Goal: Task Accomplishment & Management: Contribute content

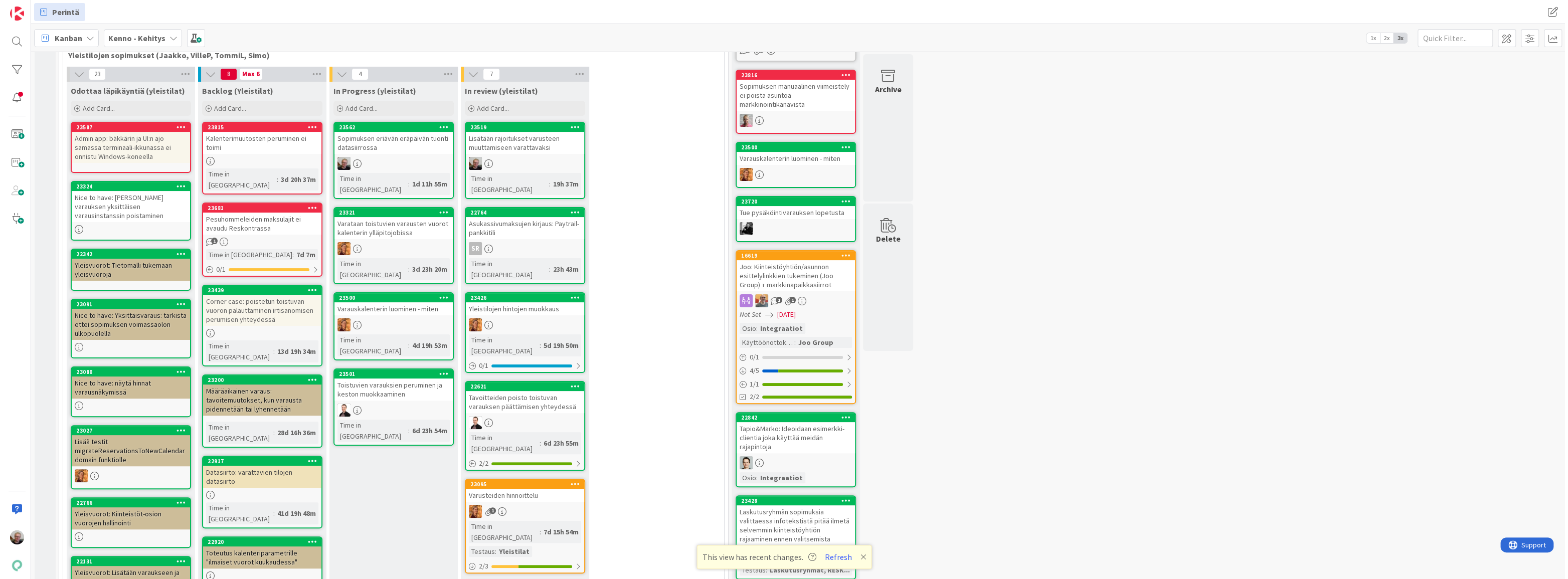
scroll to position [120, 0]
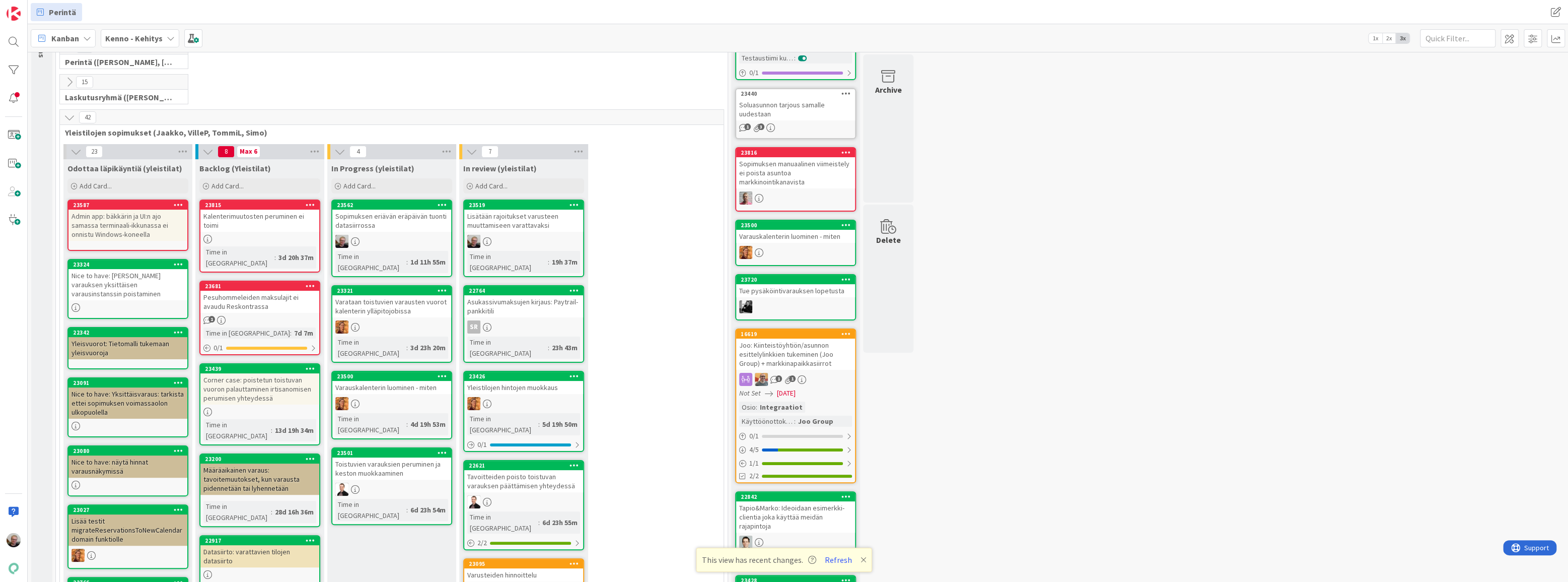
click at [402, 214] on div "Sopimuksen eriävän eräpäivän tuonti datasiirrossa" at bounding box center [392, 221] width 119 height 22
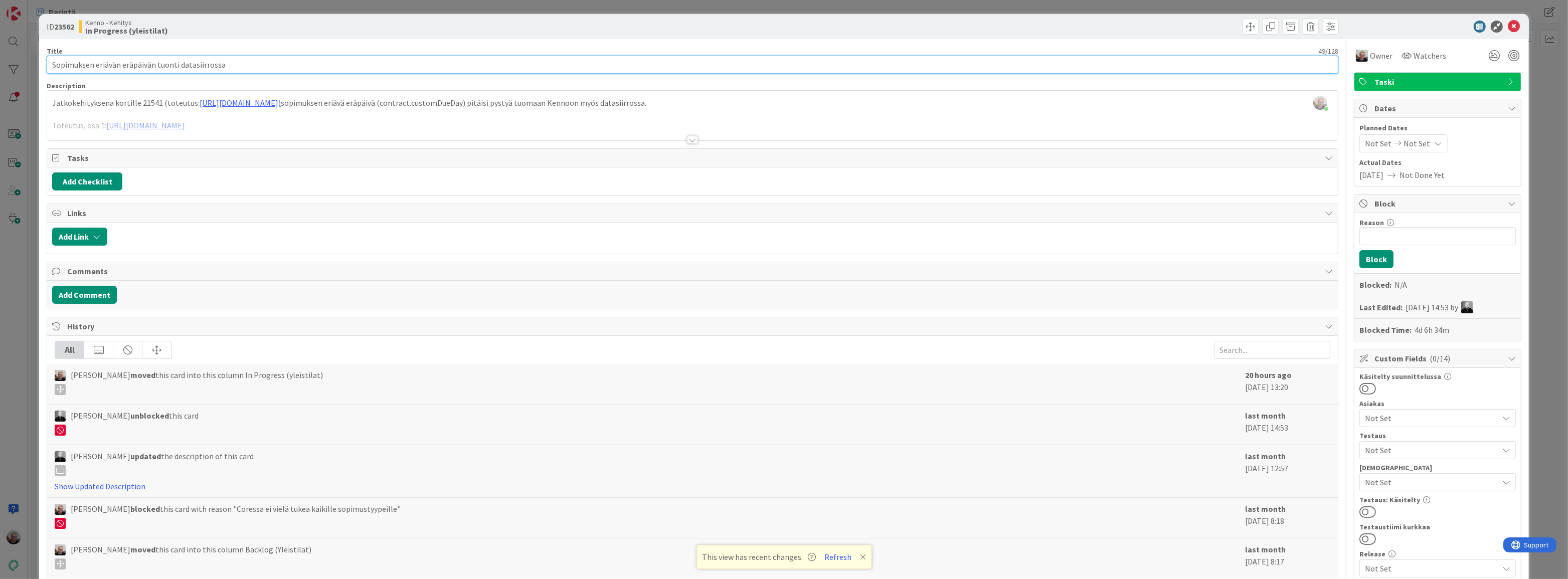
drag, startPoint x: 240, startPoint y: 62, endPoint x: 0, endPoint y: 77, distance: 240.5
click at [0, 77] on div "ID 23562 Kenno - Kehitys In Progress (yleistilat) Title 49 / 128 Sopimuksen eri…" at bounding box center [784, 289] width 1568 height 579
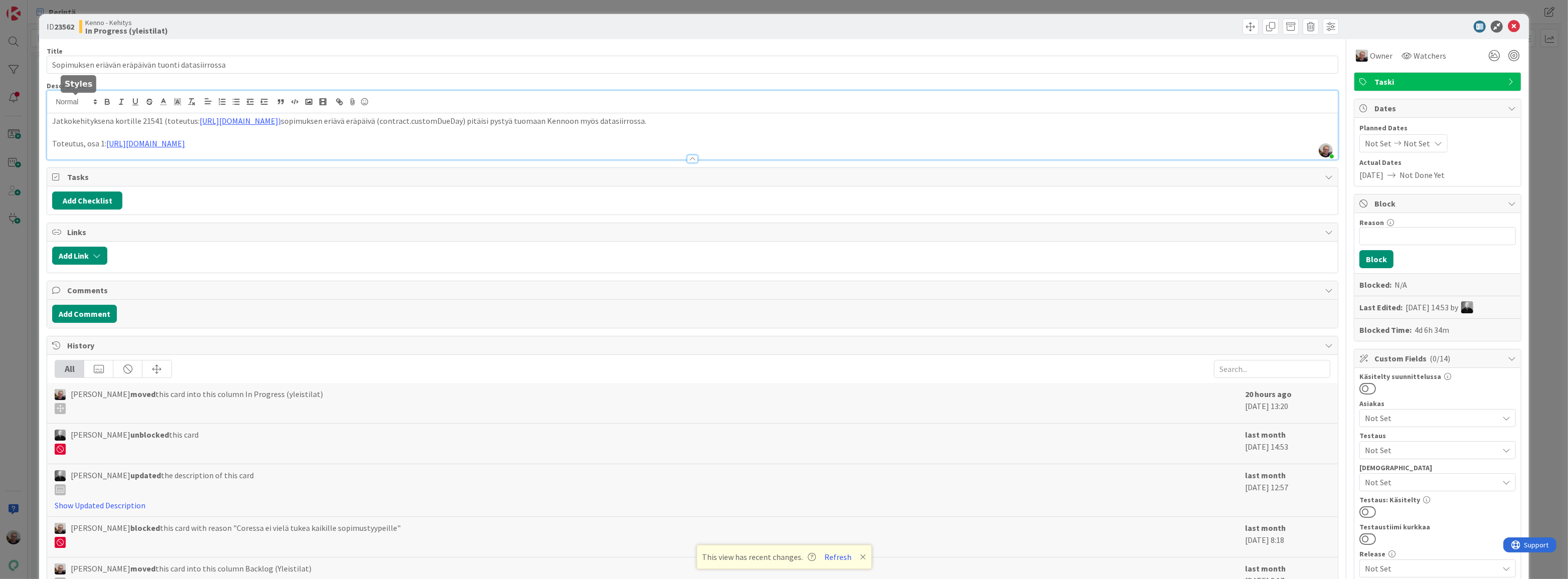
click at [52, 100] on div "[PERSON_NAME] joined 2 m ago Jatkokehityksena kortille 21541 (toteutus: [URL][D…" at bounding box center [693, 125] width 1291 height 68
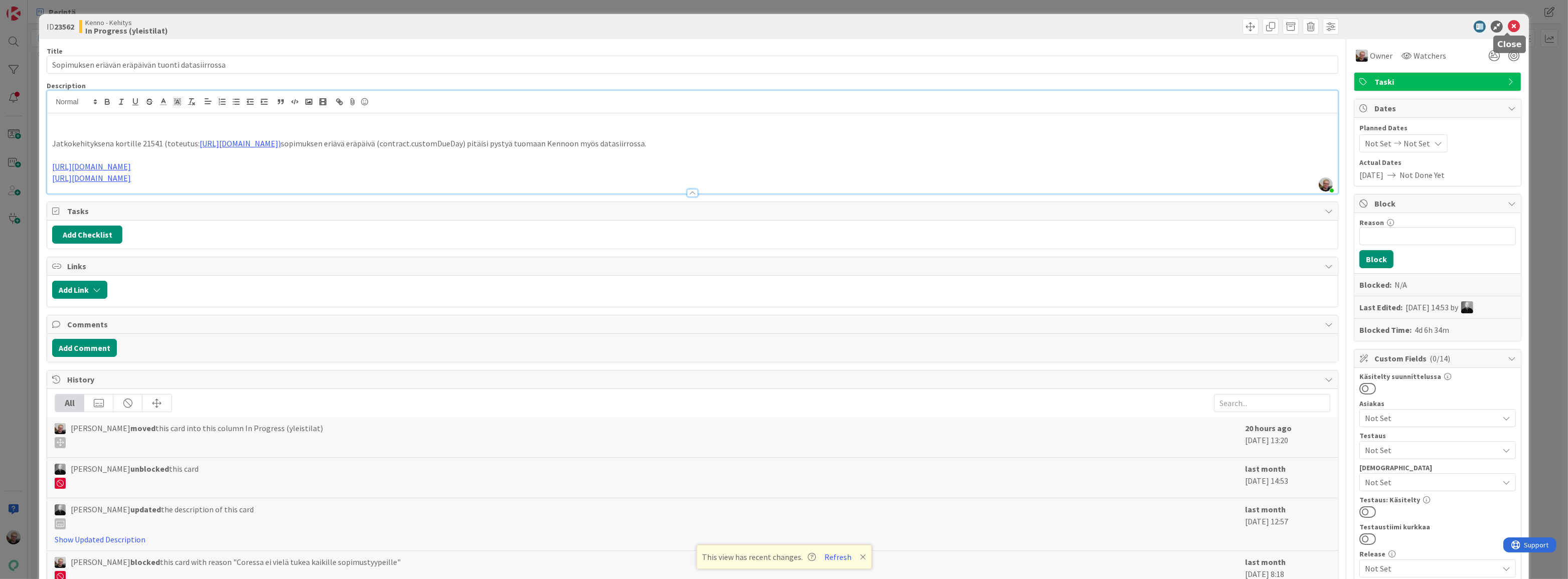
click at [1508, 28] on icon at bounding box center [1514, 26] width 12 height 12
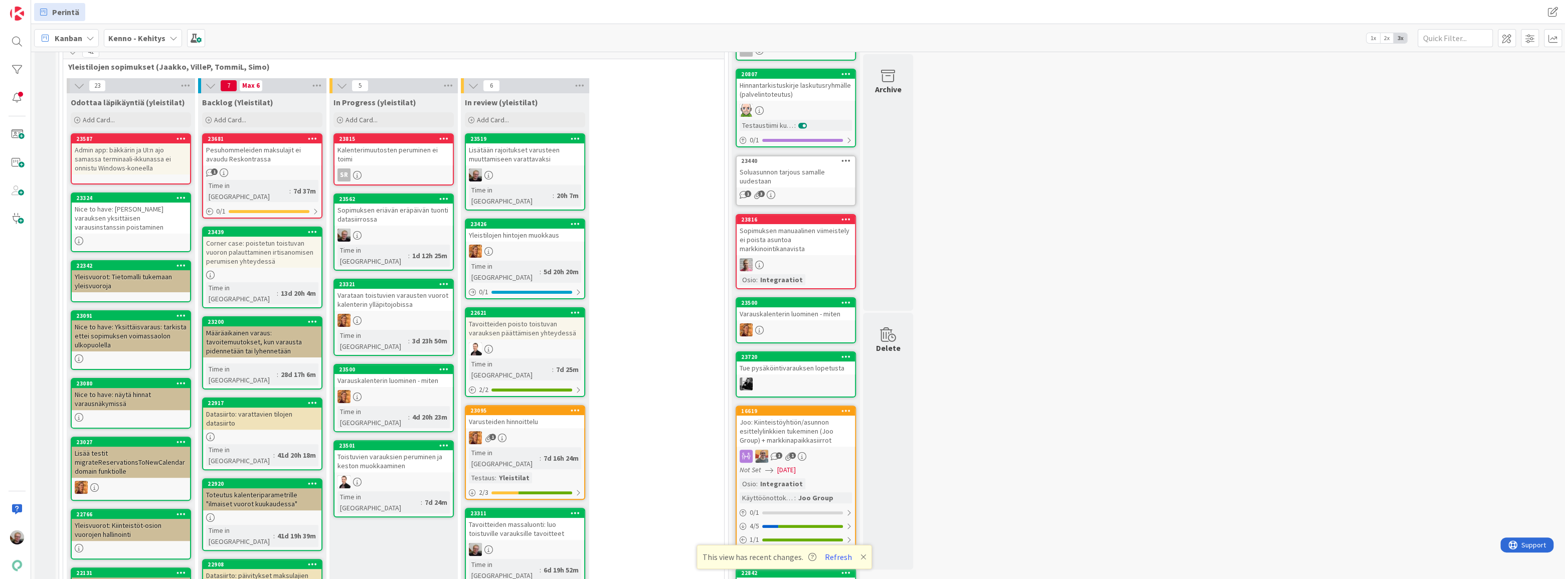
scroll to position [165, 0]
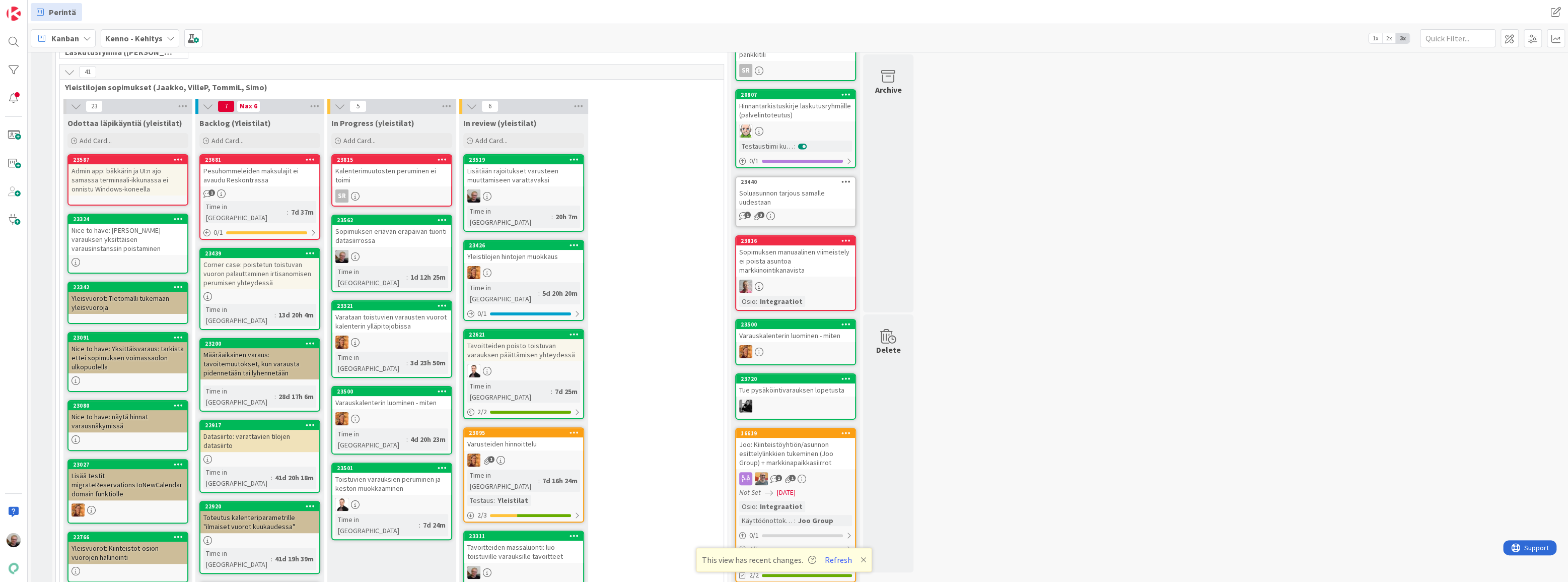
click at [263, 274] on div "Corner case: poistetun toistuvan vuoron palauttaminen irtisanomisen perumisen y…" at bounding box center [260, 273] width 119 height 32
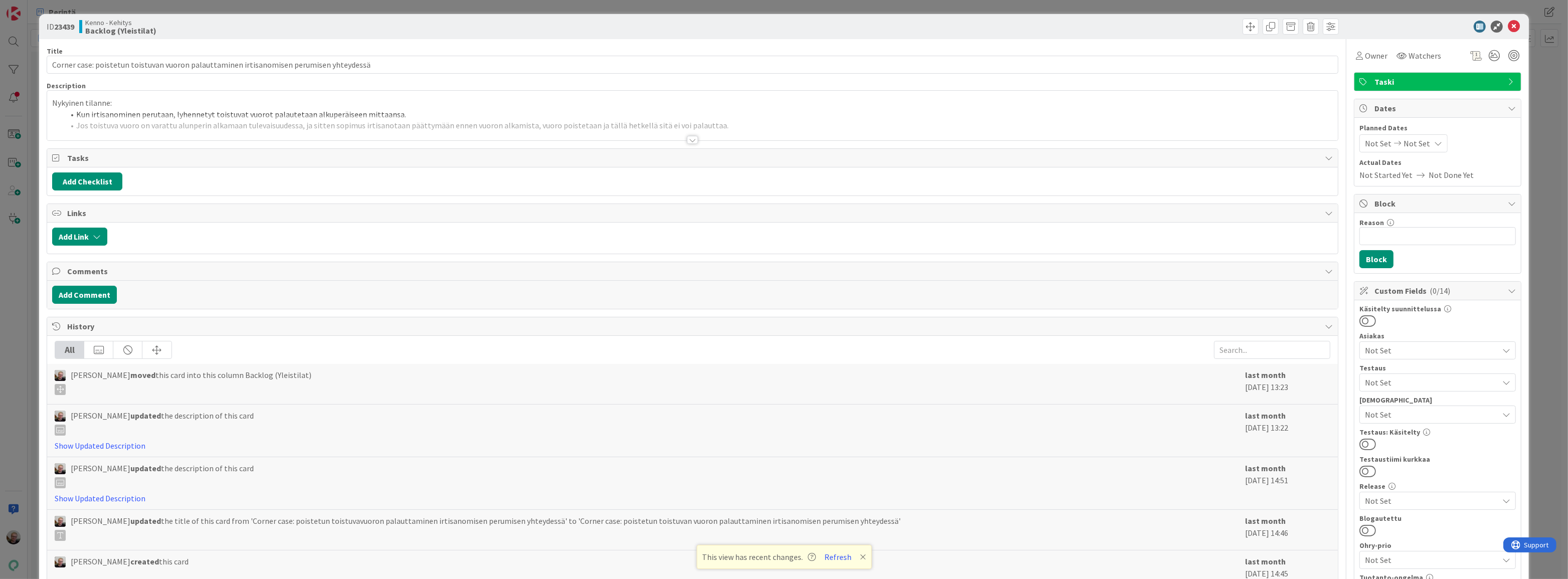
click at [648, 123] on div at bounding box center [693, 127] width 1291 height 26
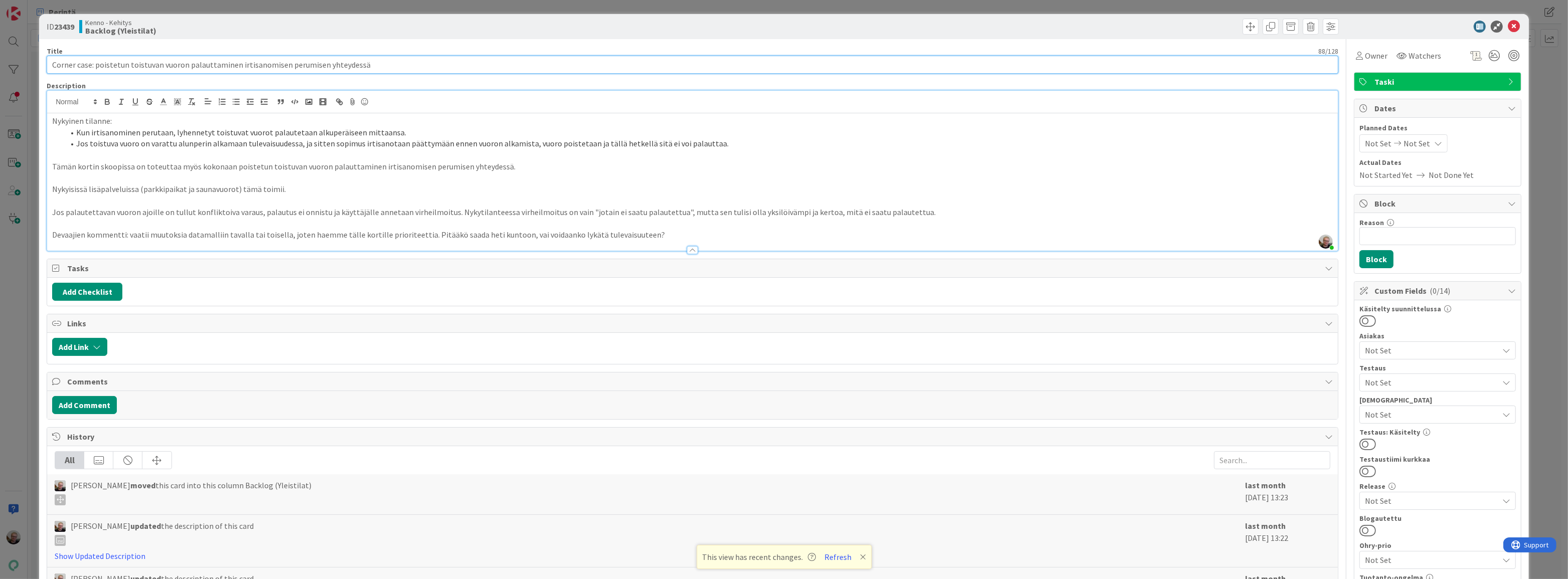
click at [378, 67] on input "Corner case: poistetun toistuvan vuoron palauttaminen irtisanomisen perumisen y…" at bounding box center [693, 65] width 1292 height 18
click at [651, 165] on p "Tämän kortin skoopissa on toteuttaa myös kokonaan poistetun toistuvan vuoron pa…" at bounding box center [692, 166] width 1281 height 12
click at [378, 202] on p at bounding box center [692, 201] width 1281 height 12
click at [1508, 28] on icon at bounding box center [1514, 26] width 12 height 12
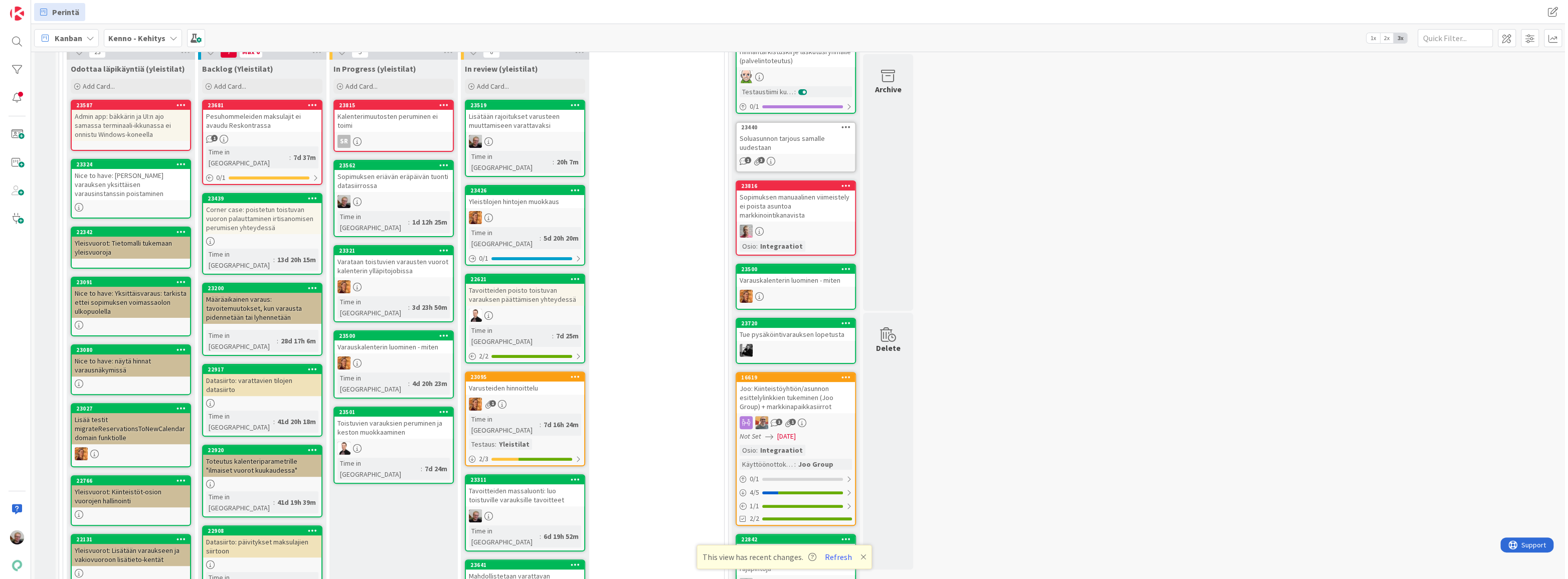
scroll to position [165, 0]
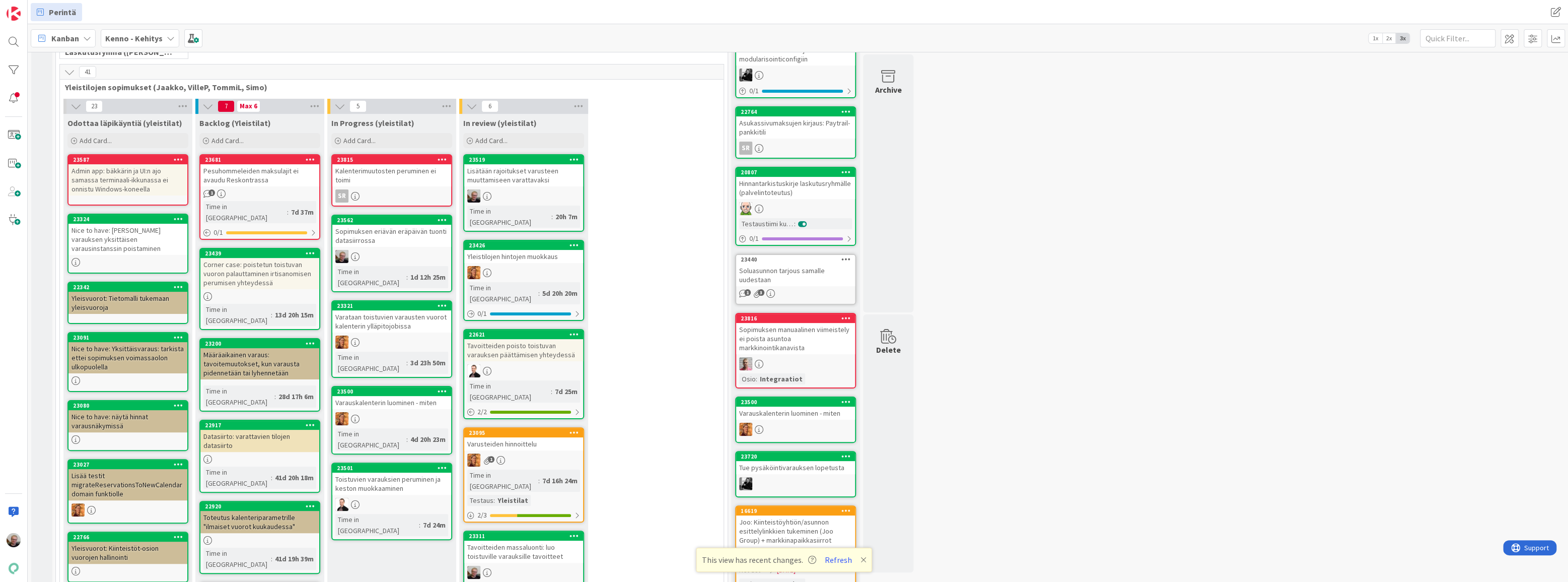
drag, startPoint x: 387, startPoint y: 535, endPoint x: 387, endPoint y: 540, distance: 5.0
click at [251, 175] on div "Pesuhommeleiden maksulajit ei avaudu Reskontrassa" at bounding box center [260, 175] width 119 height 22
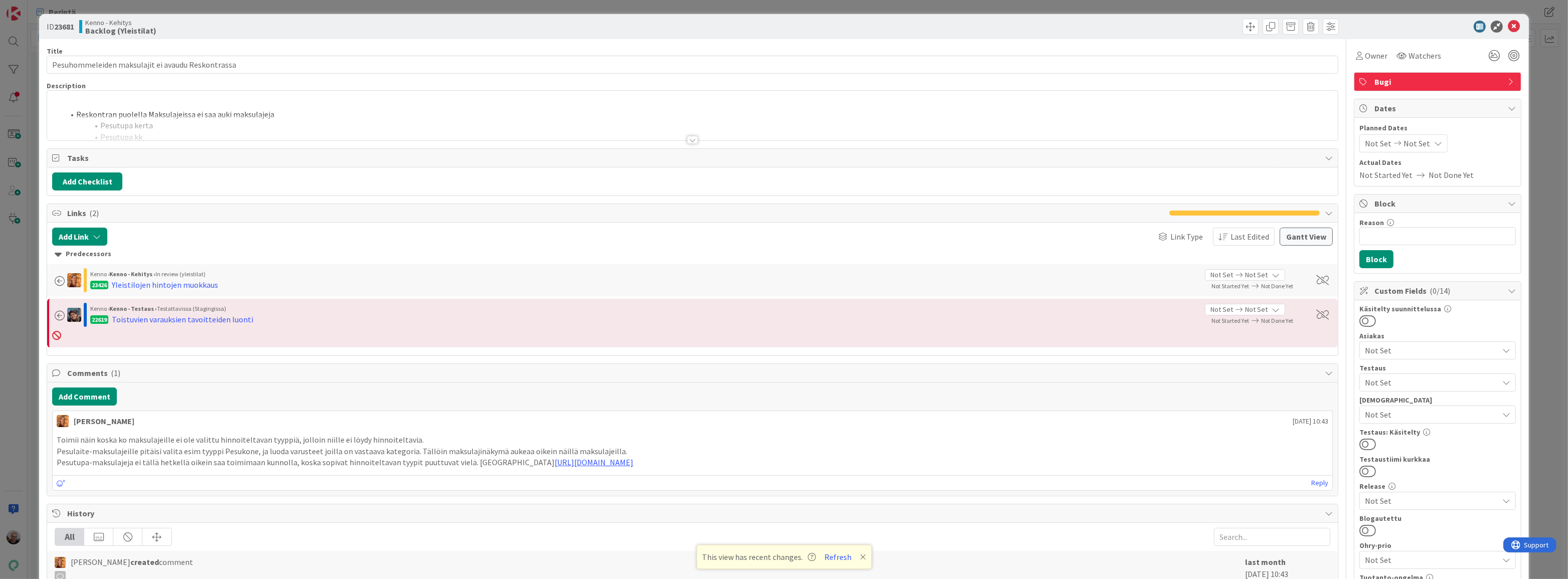
click at [335, 125] on div at bounding box center [693, 127] width 1291 height 26
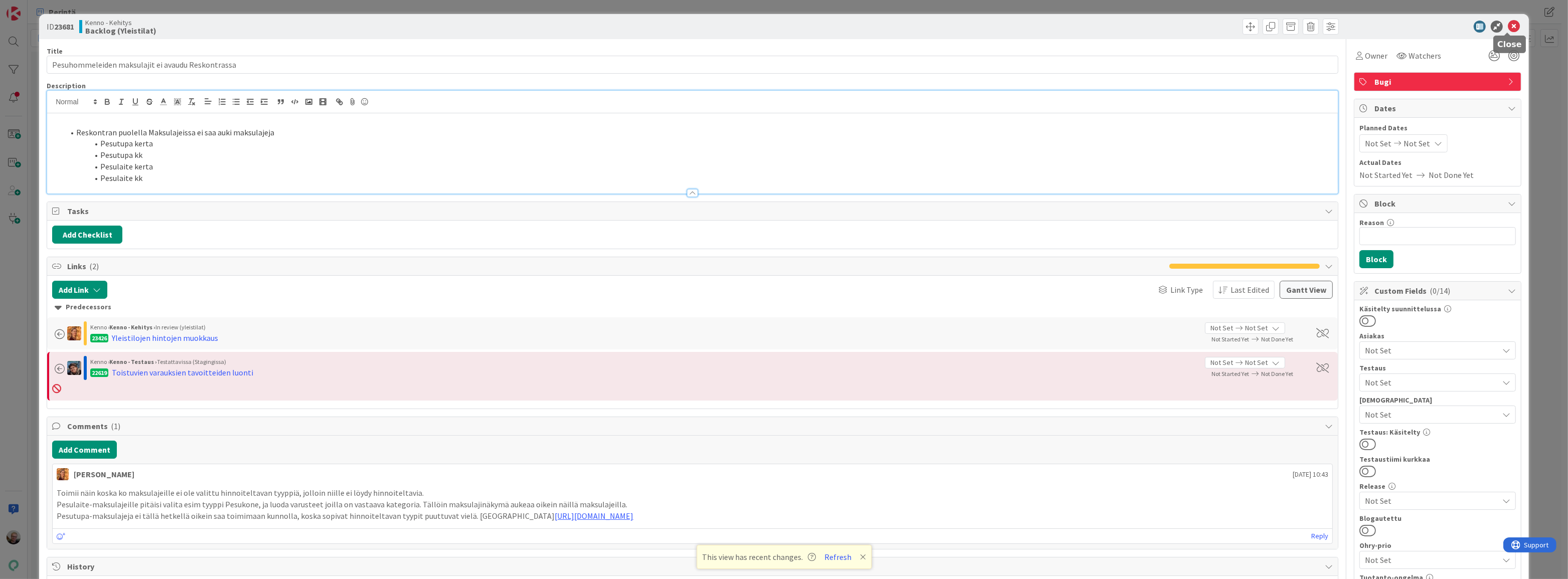
click at [1508, 25] on icon at bounding box center [1514, 26] width 12 height 12
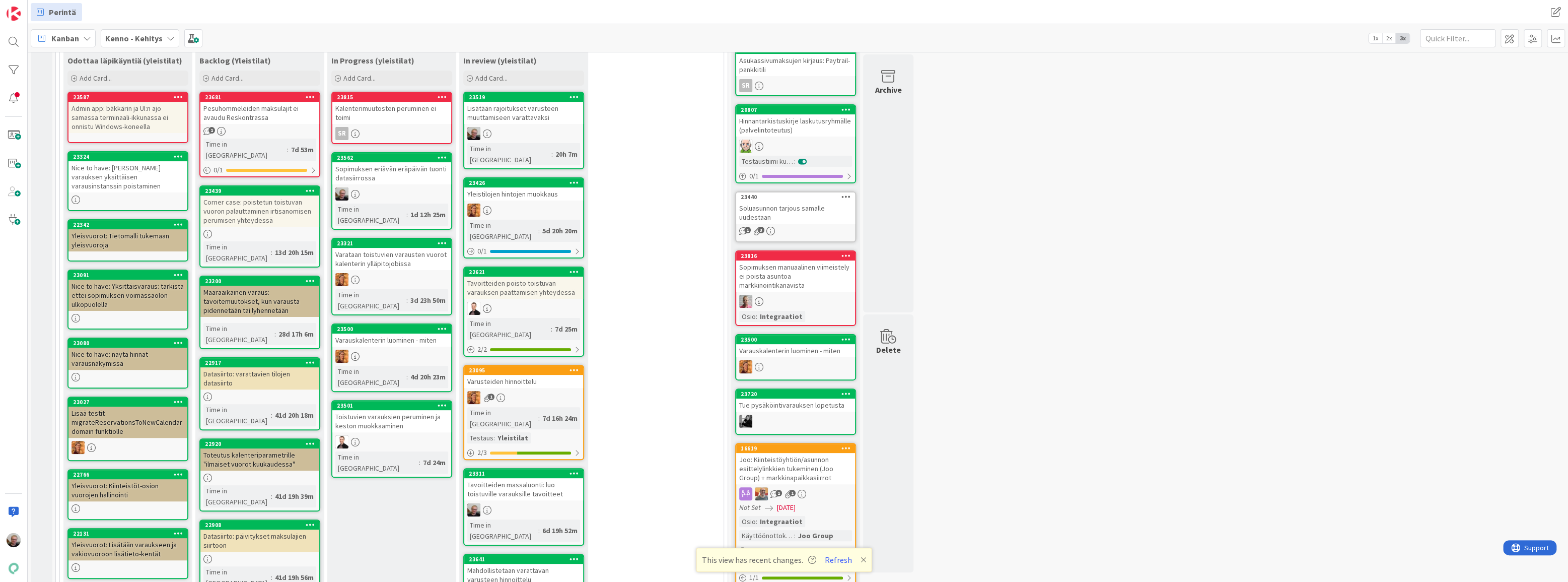
scroll to position [183, 0]
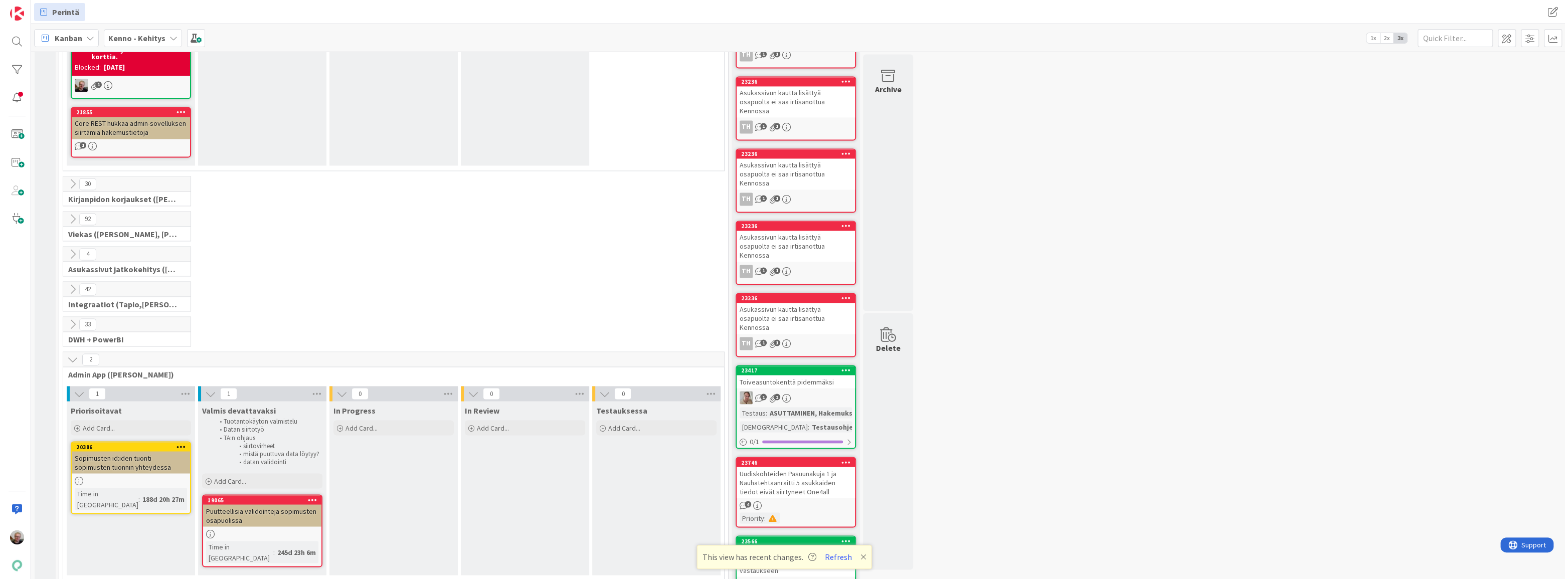
scroll to position [1959, 0]
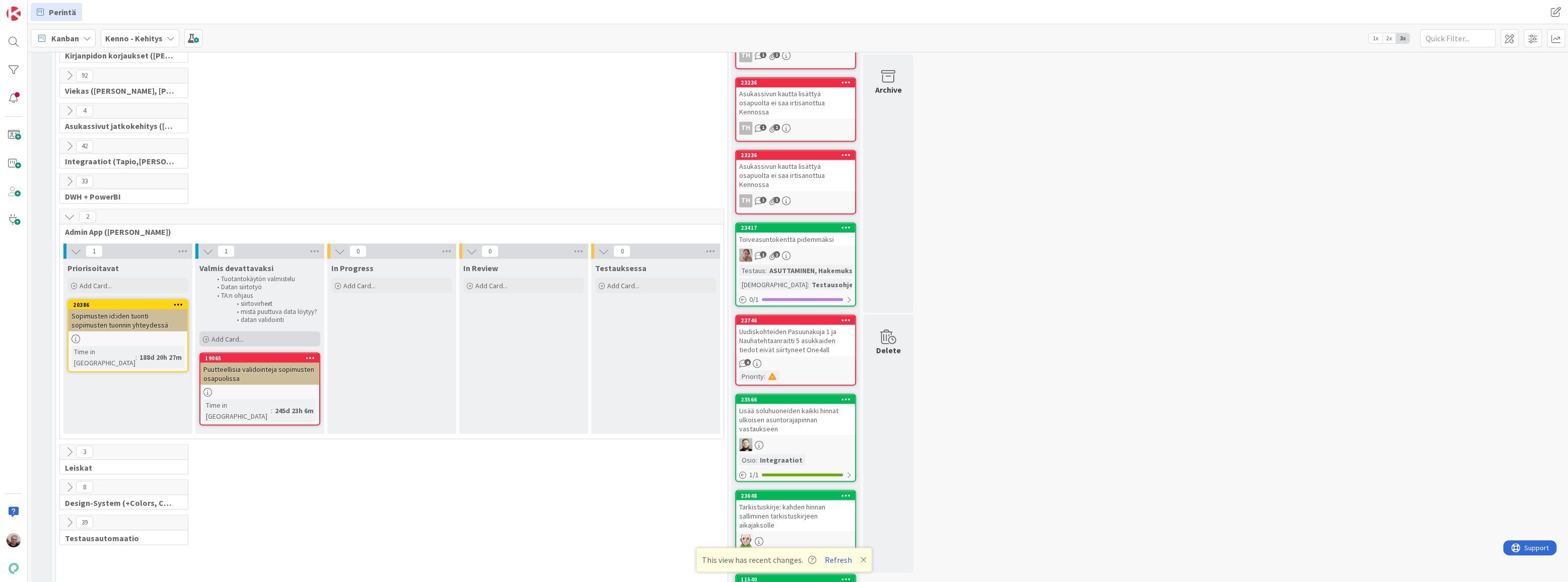
click at [254, 331] on div "Add Card..." at bounding box center [260, 338] width 121 height 15
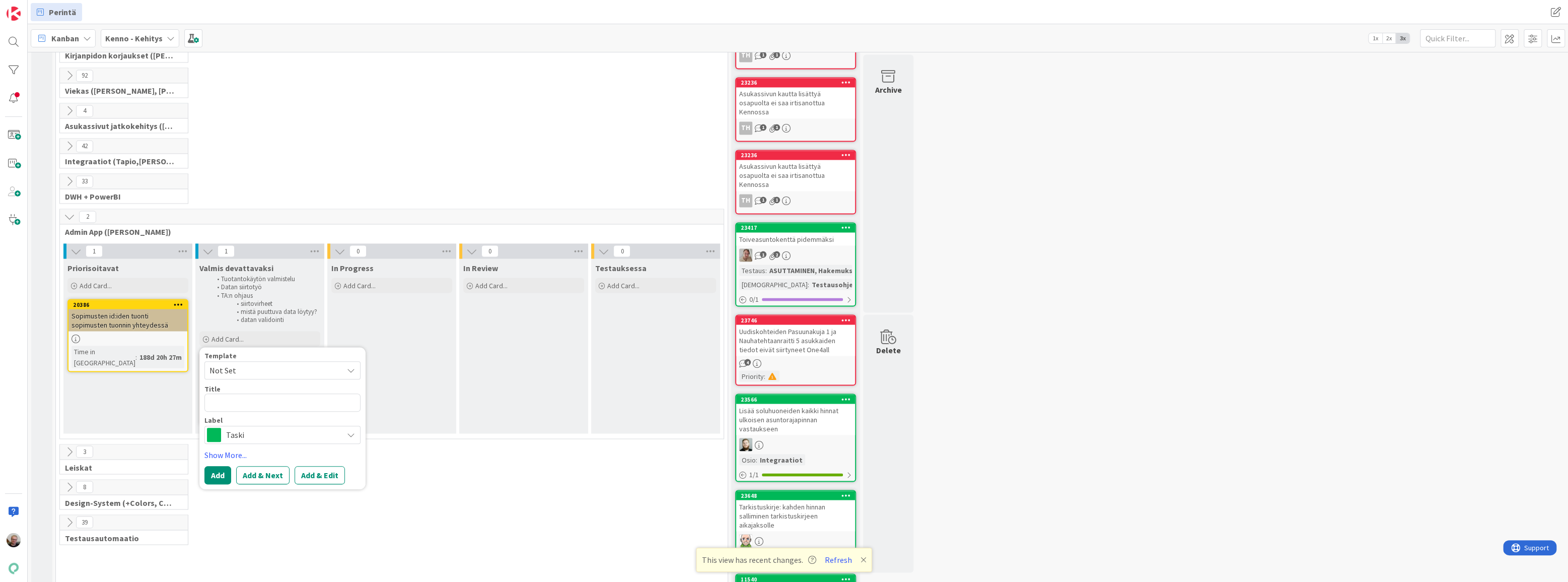
click at [267, 427] on span "Taski" at bounding box center [282, 434] width 112 height 14
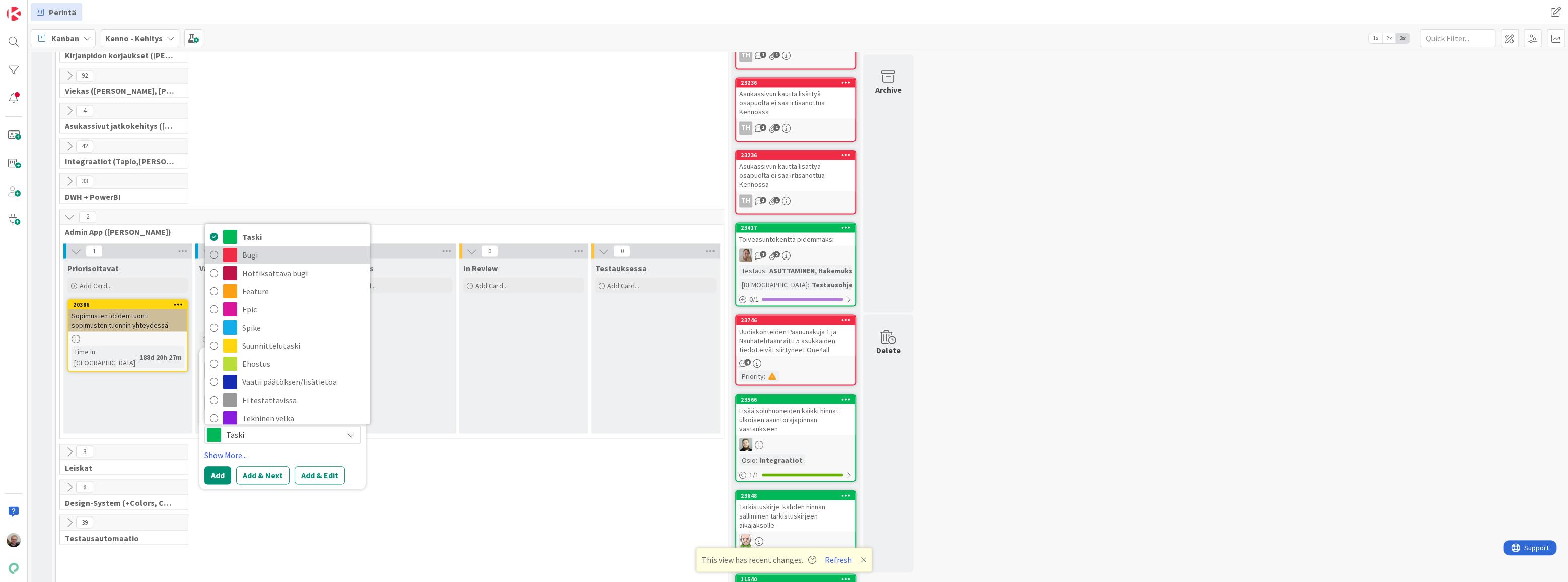
click at [251, 247] on span "Bugi" at bounding box center [303, 254] width 123 height 15
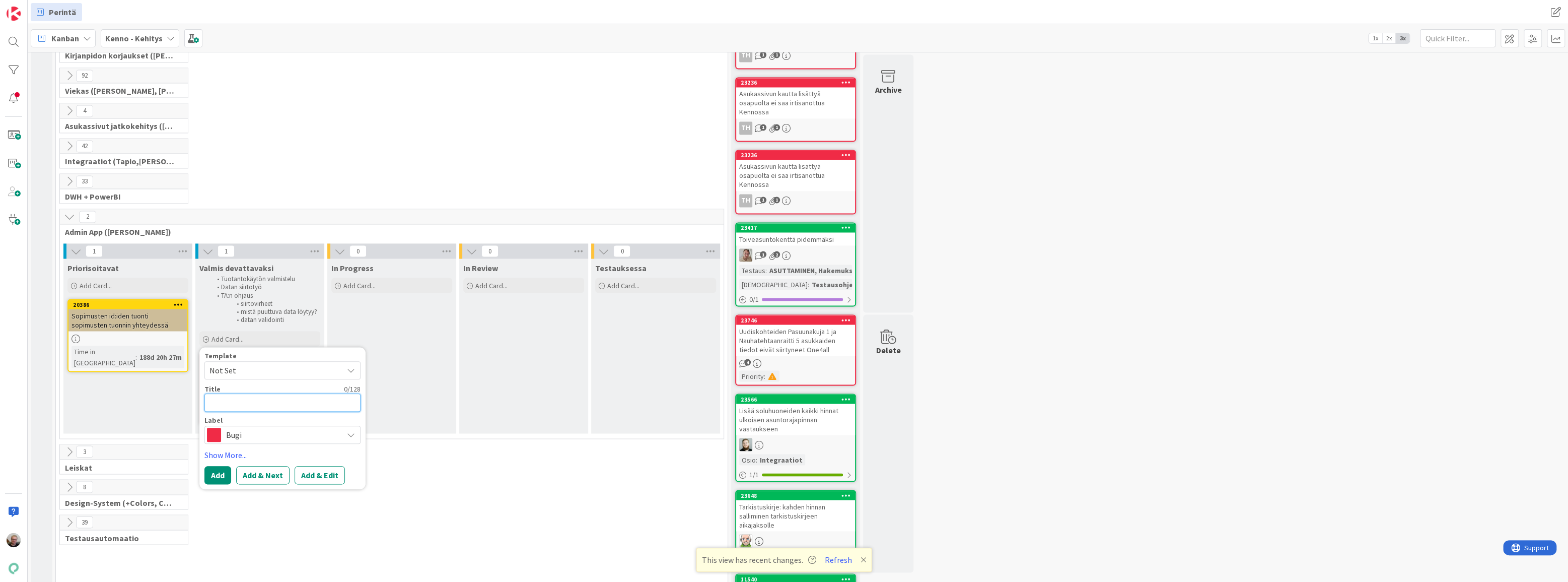
click at [278, 393] on textarea at bounding box center [282, 402] width 156 height 18
type textarea "x"
type textarea "r"
type textarea "x"
type textarea "re"
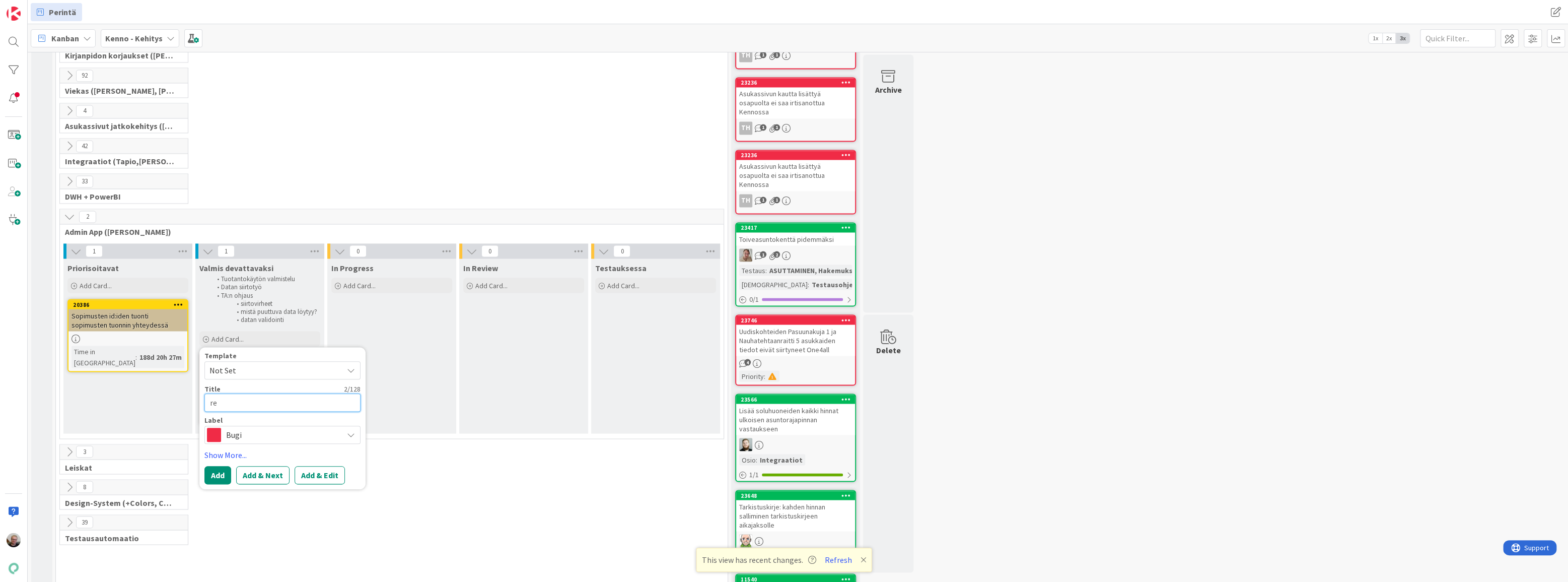
type textarea "x"
type textarea "ren"
type textarea "x"
type textarea "rent"
type textarea "x"
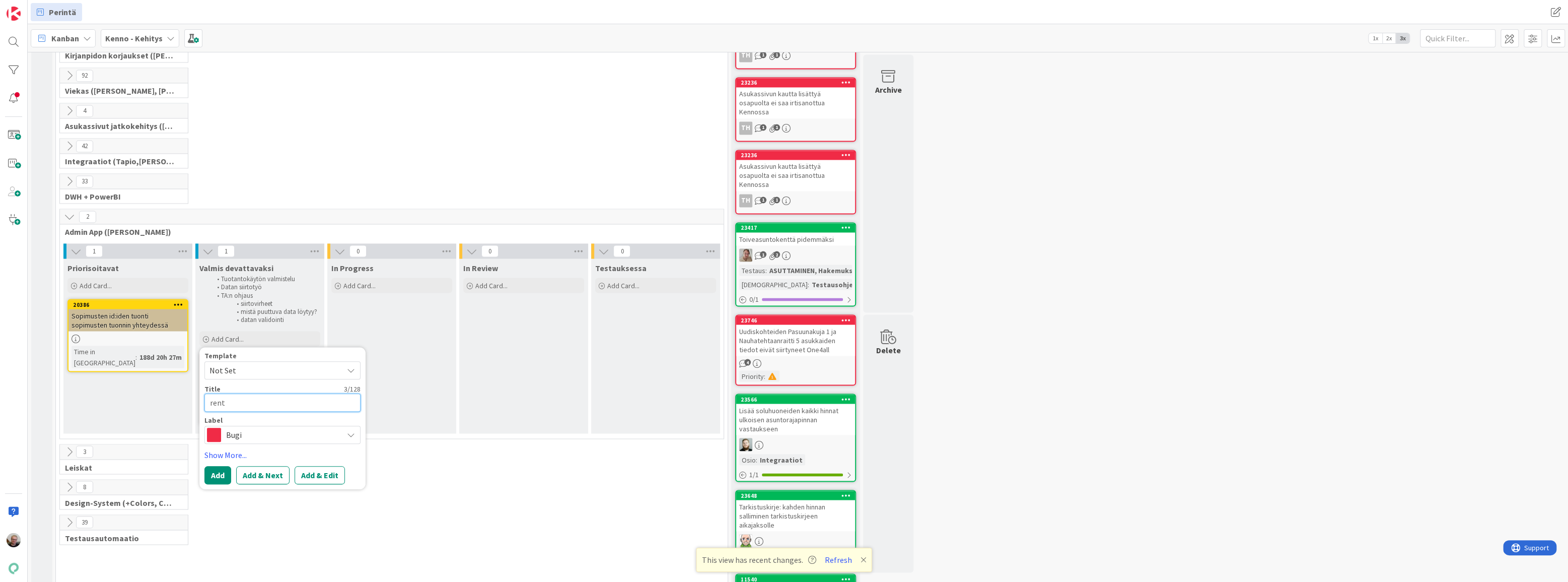
type textarea "renta"
type textarea "x"
type textarea "rentab"
type textarea "x"
type textarea "rentabl"
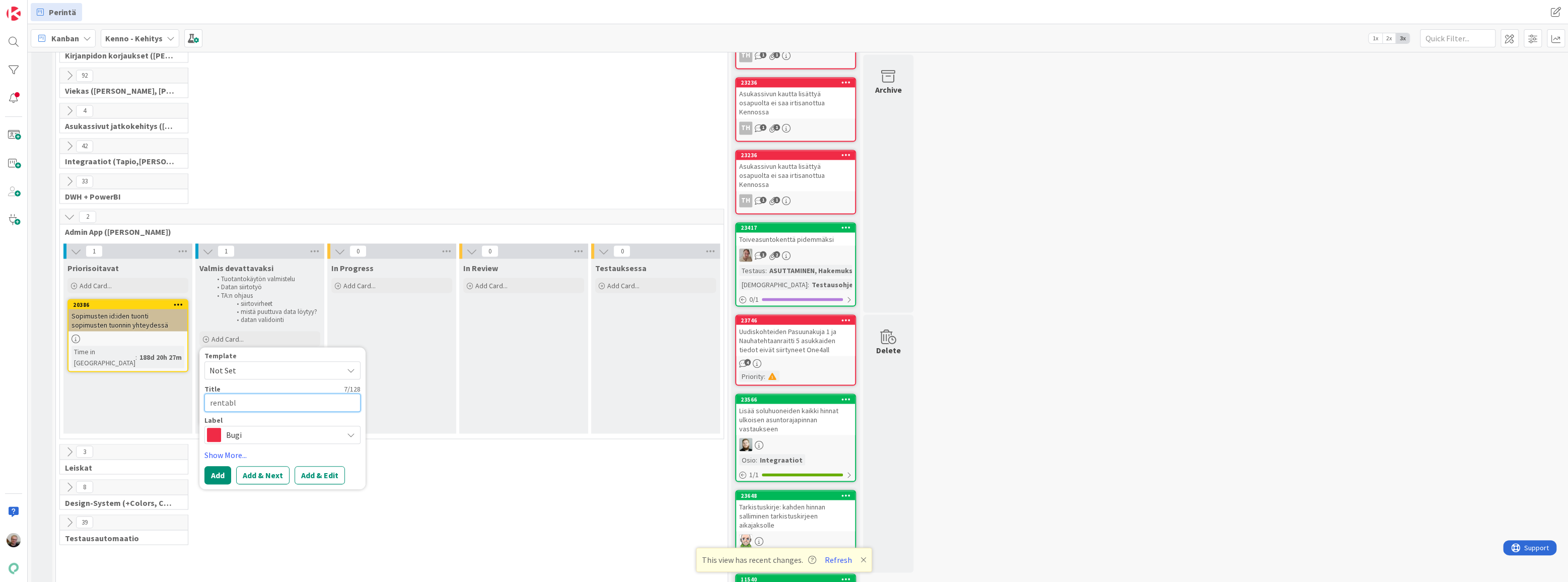
type textarea "x"
type textarea "rentable"
type textarea "x"
type textarea "rentableA"
type textarea "x"
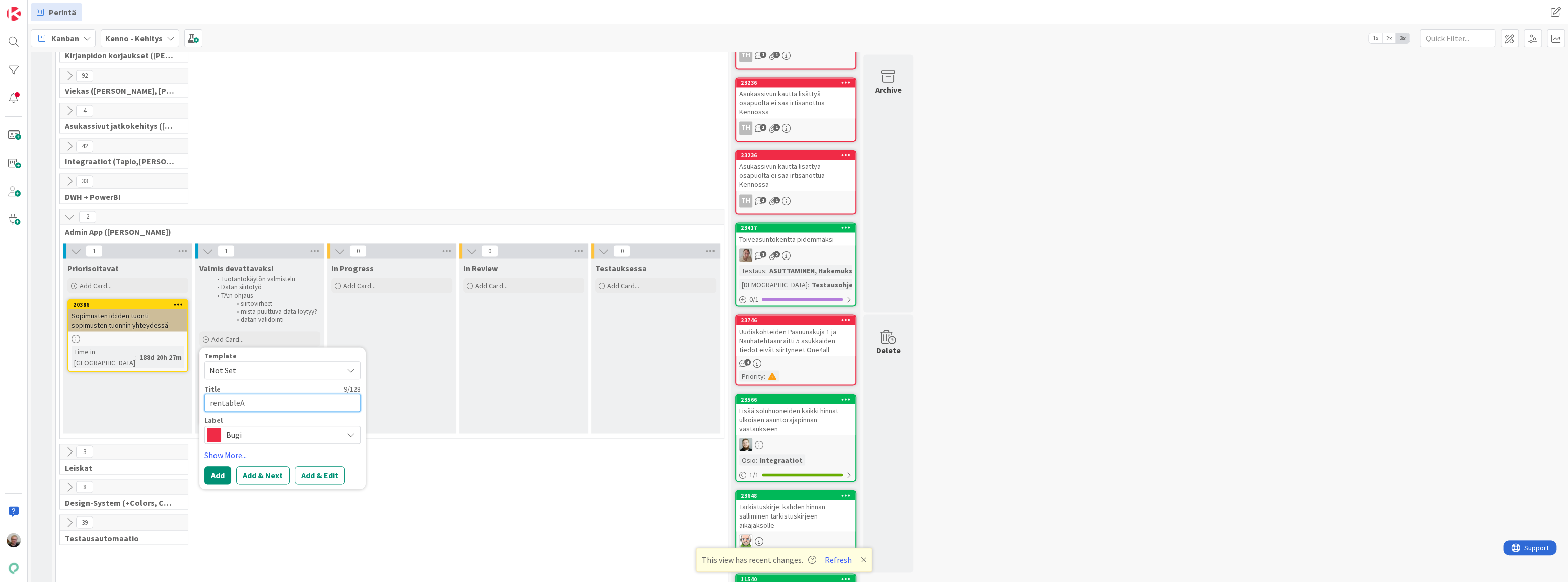
type textarea "rentableAp"
type textarea "x"
type textarea "rentableApa"
type textarea "x"
type textarea "rentableApar"
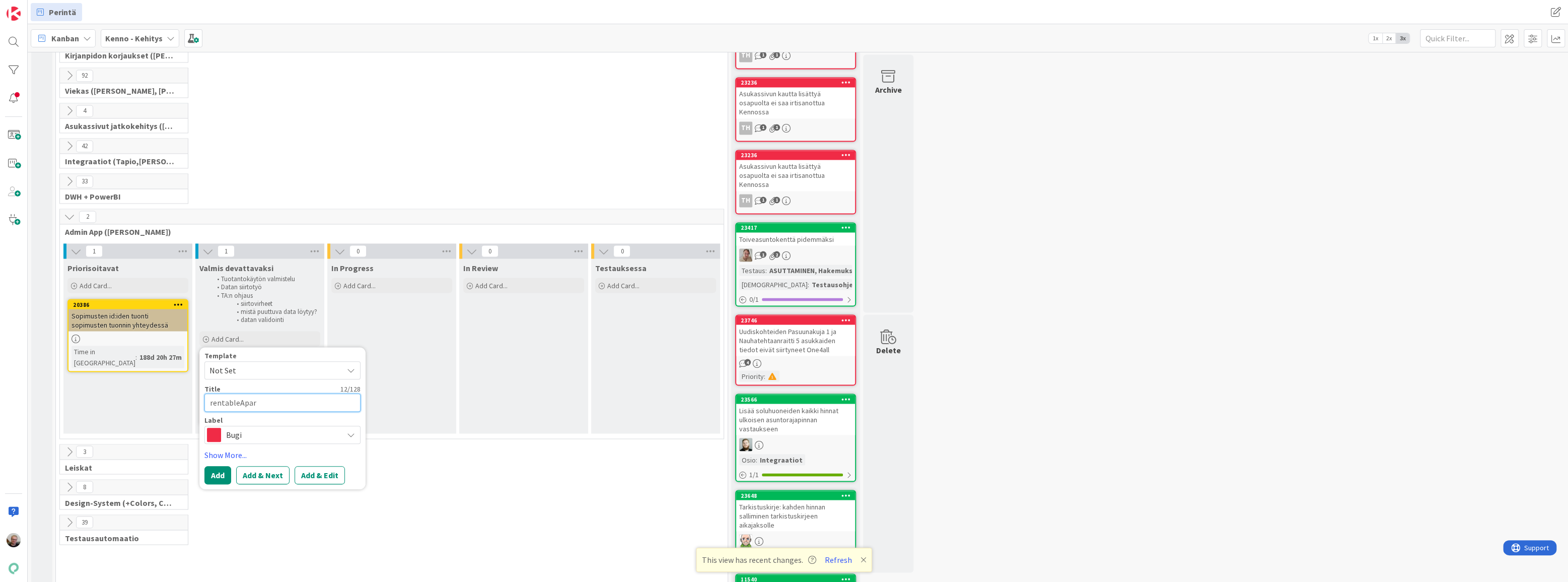
type textarea "x"
type textarea "rentableApart"
type textarea "x"
type textarea "rentableApartm"
type textarea "x"
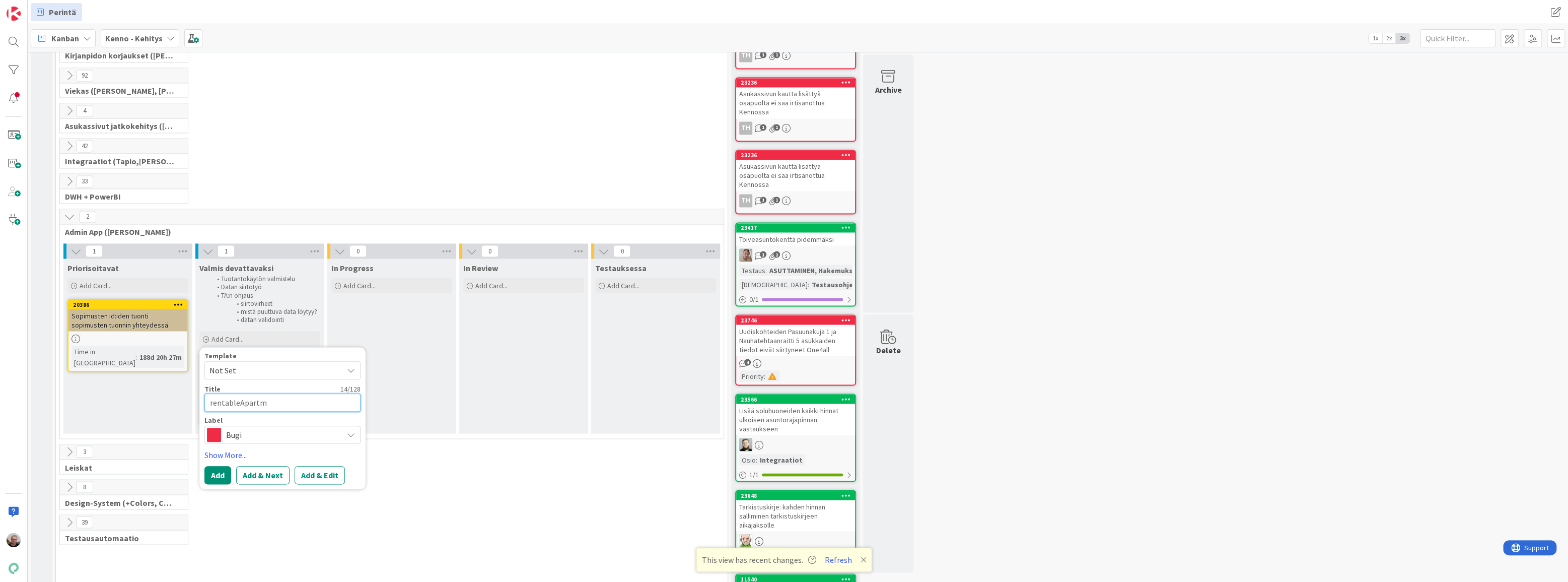
type textarea "rentableApartme"
type textarea "x"
type textarea "rentableApartmet"
type textarea "x"
type textarea "rentableApartmet"
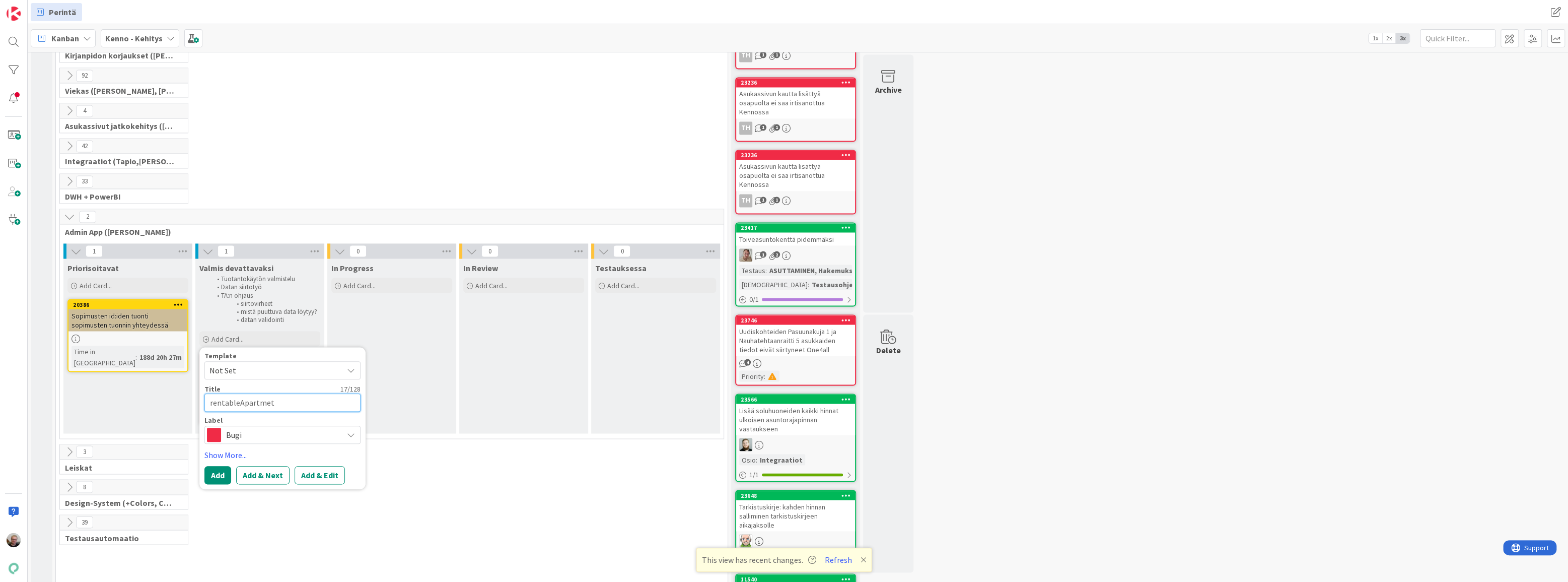
type textarea "x"
type textarea "rentableApartmet"
type textarea "x"
type textarea "rentableApartme"
type textarea "x"
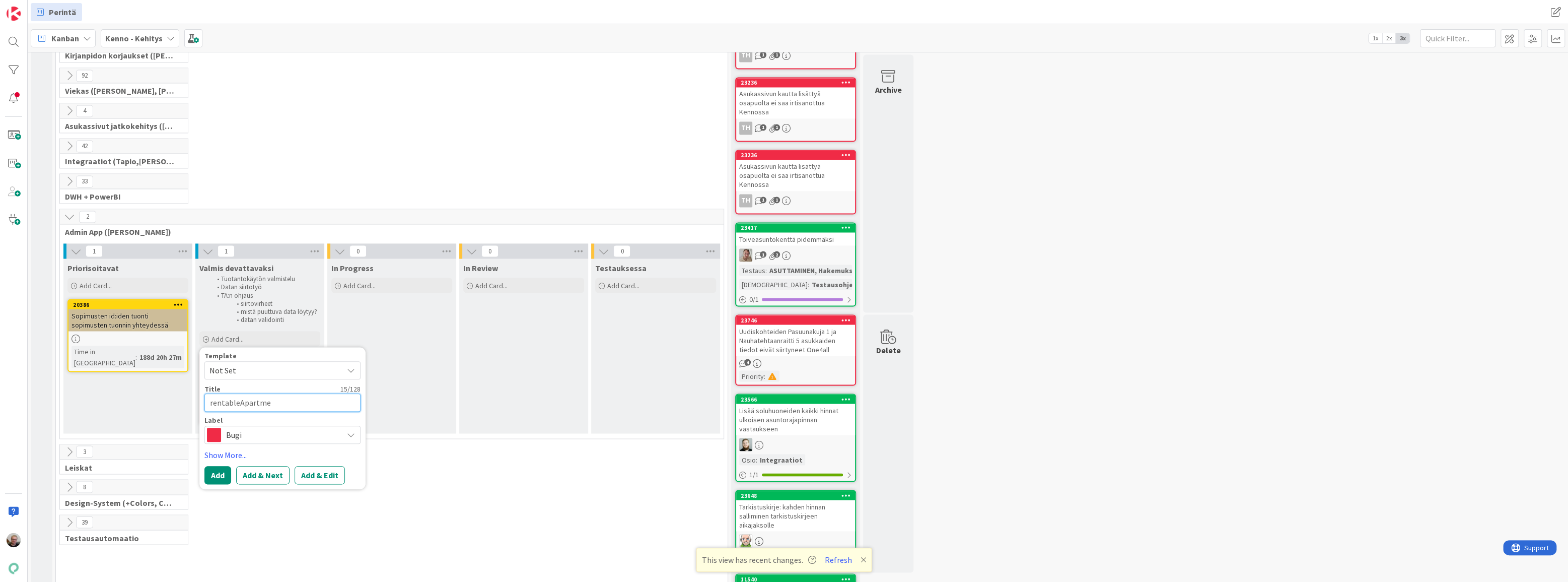
type textarea "rentableApartmen"
type textarea "x"
type textarea "rentableApartment"
type textarea "x"
type textarea "rentableApartment"
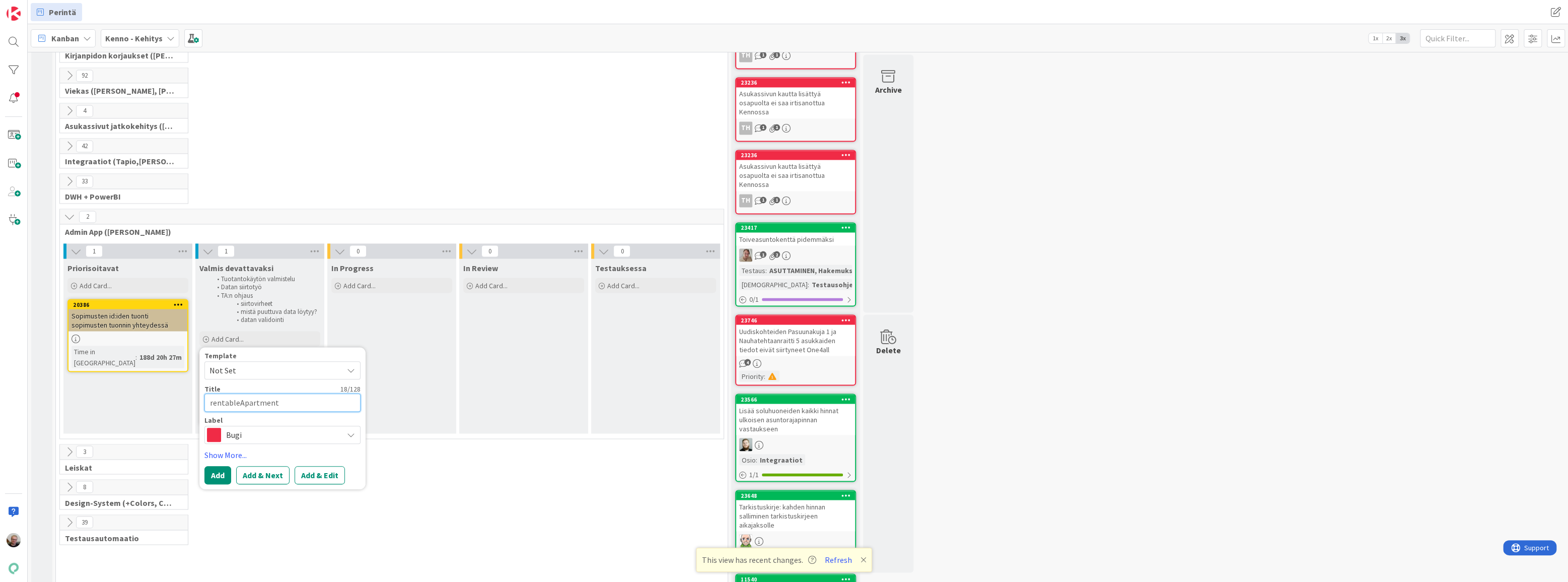
type textarea "x"
type textarea "rentableApartment -"
type textarea "x"
type textarea "rentableApartment -p"
type textarea "x"
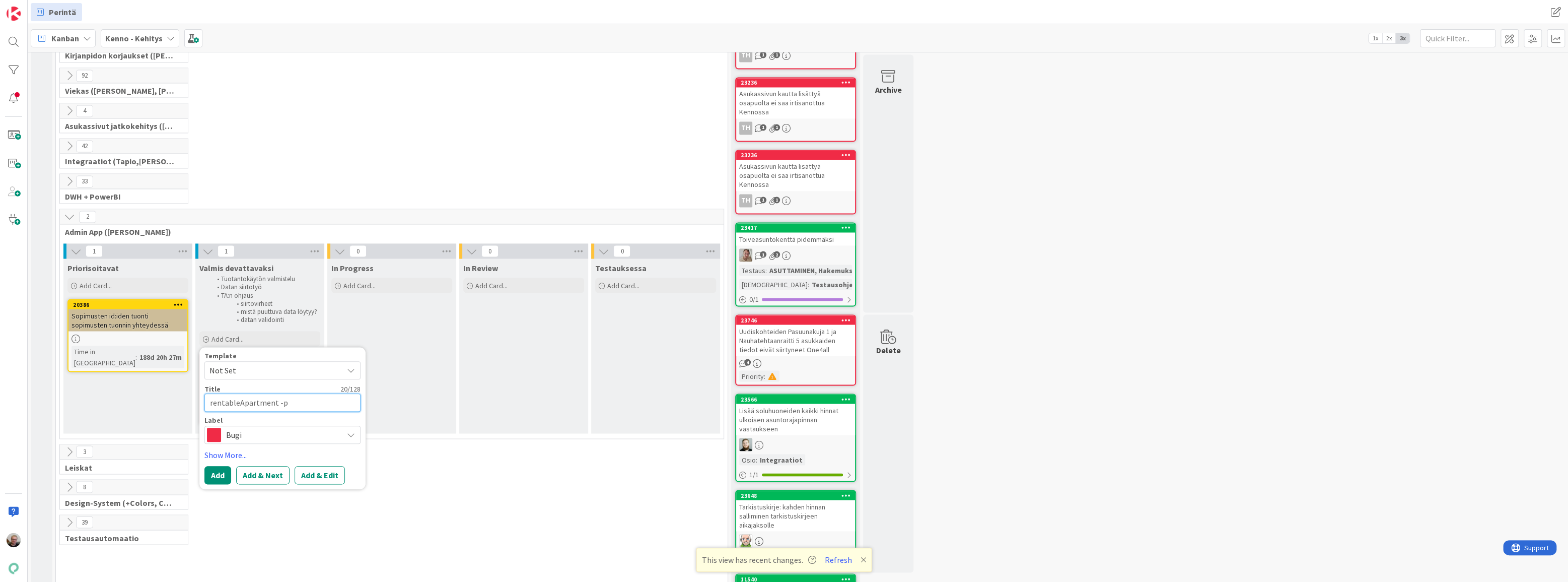
type textarea "rentableApartment -pä"
type textarea "x"
type textarea "rentableApartment -päi"
type textarea "x"
type textarea "rentableApartment -päivi"
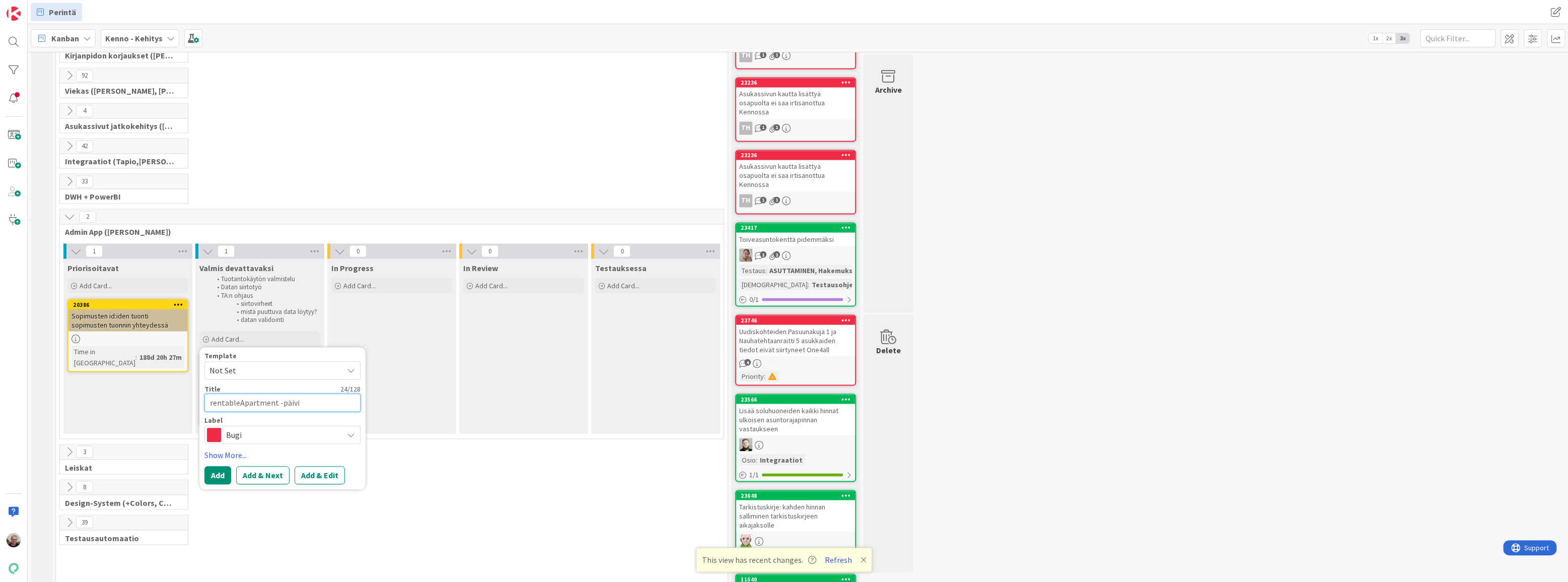
type textarea "x"
type textarea "rentableApartment -päivity"
type textarea "x"
type textarea "rentableApartment -päivitys"
type textarea "x"
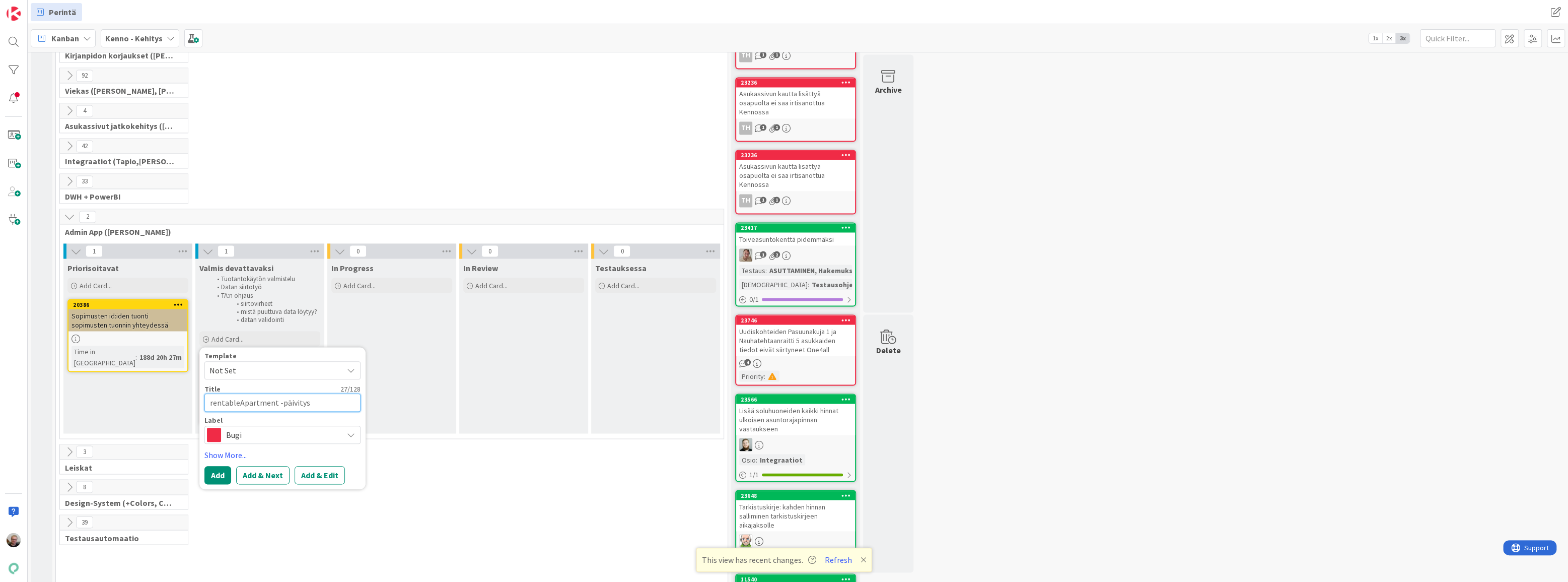
type textarea "rentableApartment -päivitys"
type textarea "x"
type textarea "rentableApartment -päivitys f"
type textarea "x"
type textarea "rentableApartment -päivitys fei"
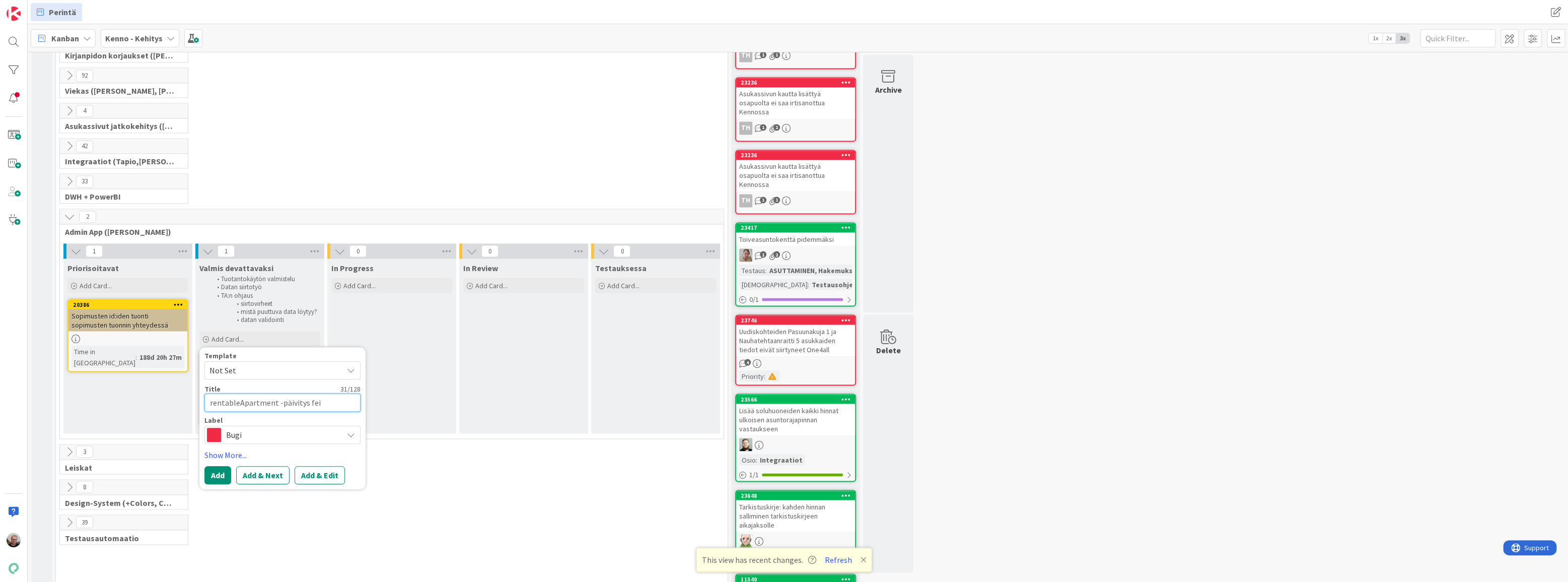
type textarea "x"
type textarea "rentableApartment -päivitys fe"
type textarea "x"
type textarea "rentableApartment -päivitys f"
type textarea "x"
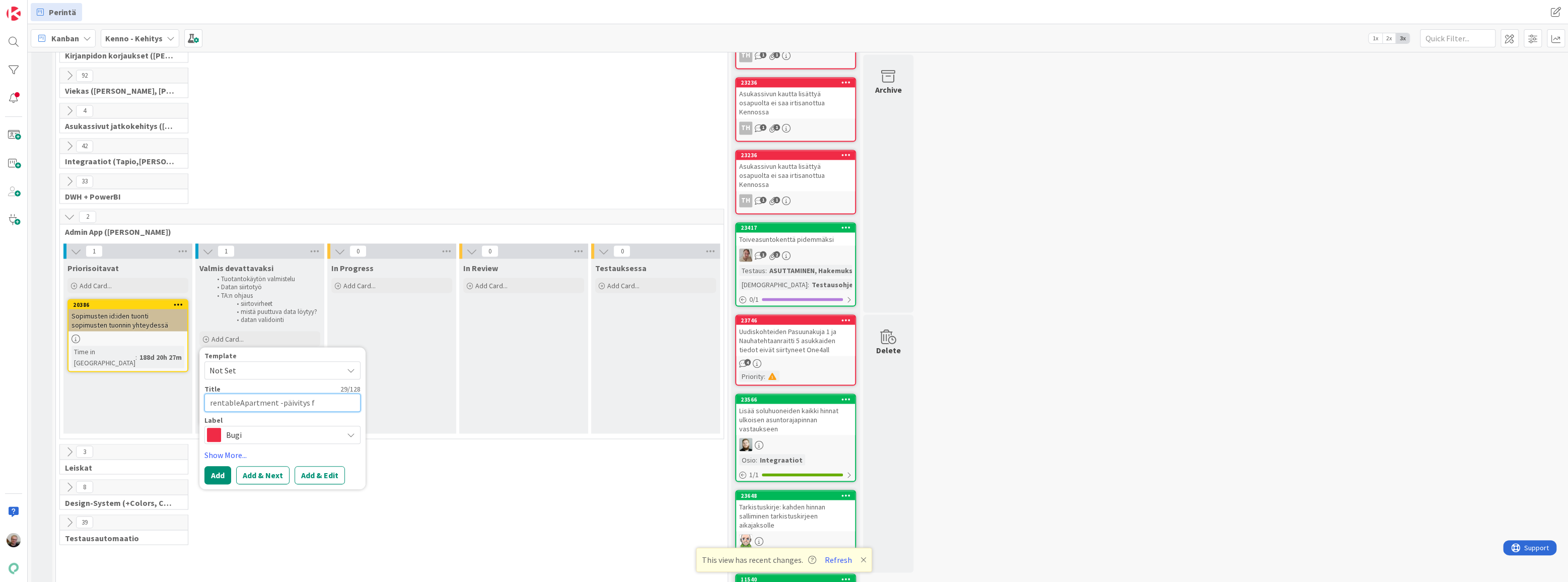
type textarea "rentableApartment -päivitys"
type textarea "x"
type textarea "rentableApartment -päivitys"
type textarea "x"
type textarea "rentableApartment -päivitys"
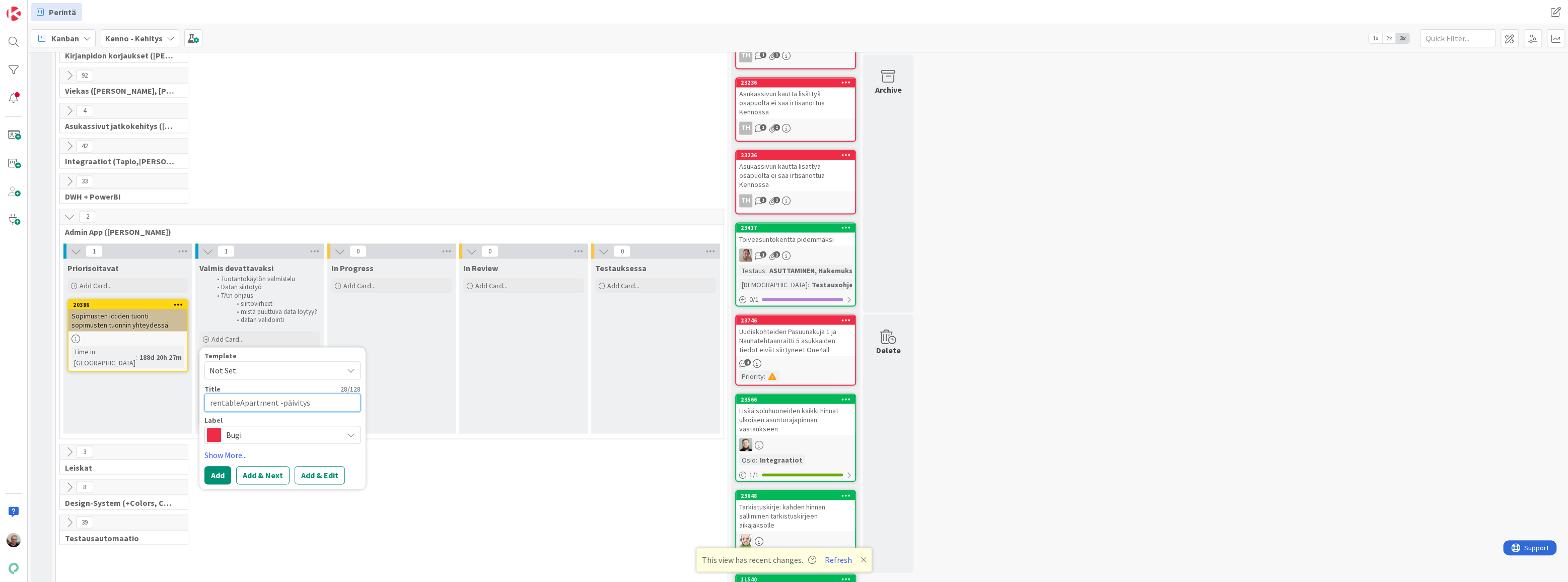
type textarea "x"
type textarea "rentableApartment -päivitys e"
type textarea "x"
type textarea "rentableApartment -päivitys ep"
type textarea "x"
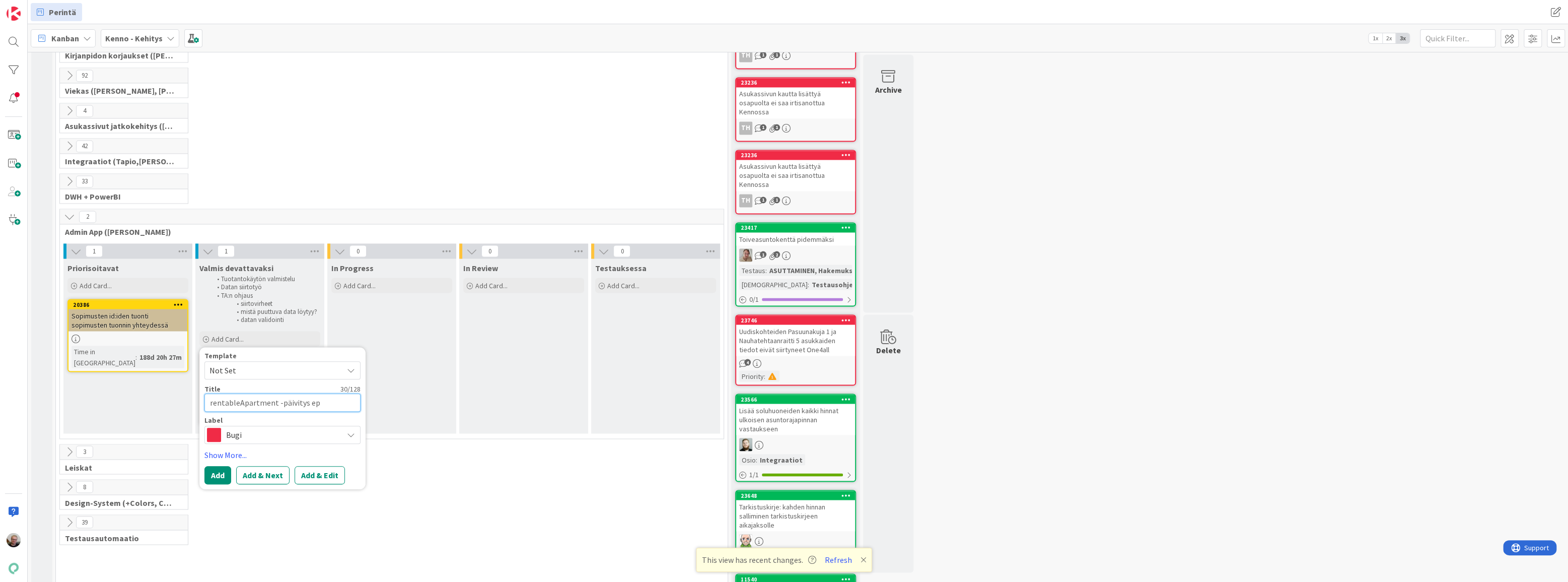
type textarea "rentableApartment -päivitys epä"
type textarea "x"
type textarea "rentableApartment -päivitys epäo"
type textarea "x"
type textarea "rentableApartment -päivitys epäon"
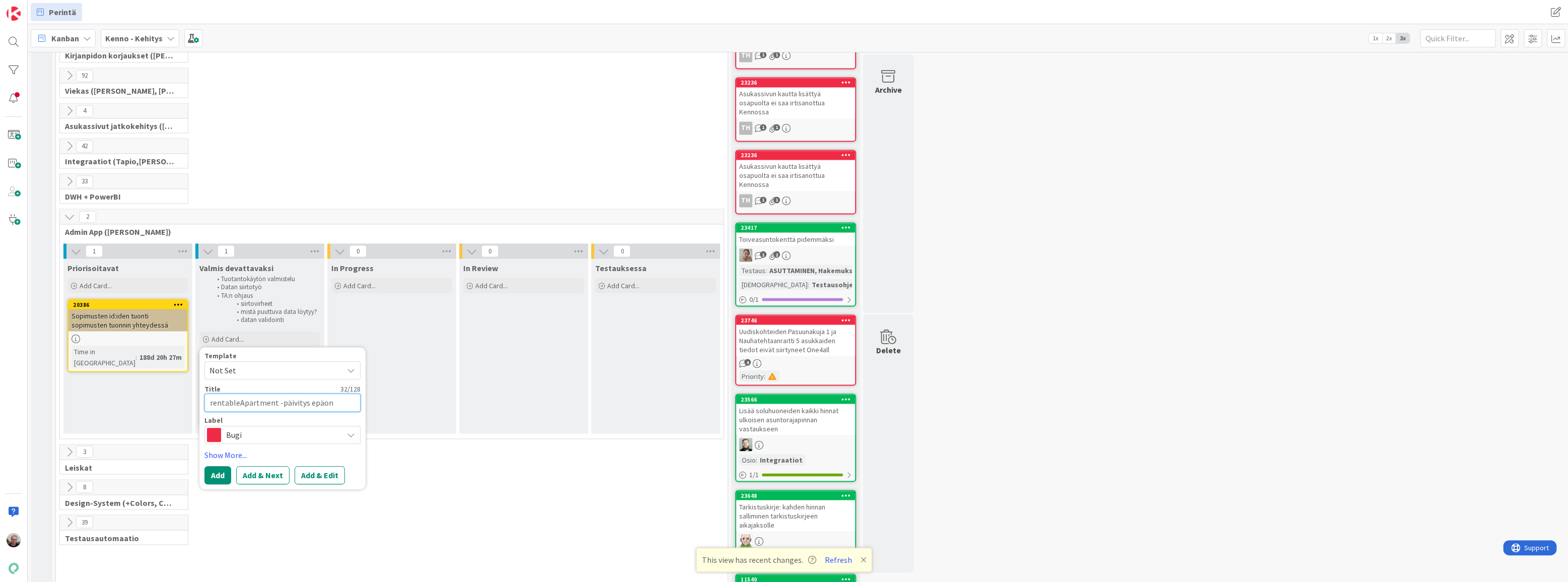
type textarea "x"
type textarea "rentableApartment -päivitys epäonn"
type textarea "x"
type textarea "rentableApartment -päivitys epäonni"
type textarea "x"
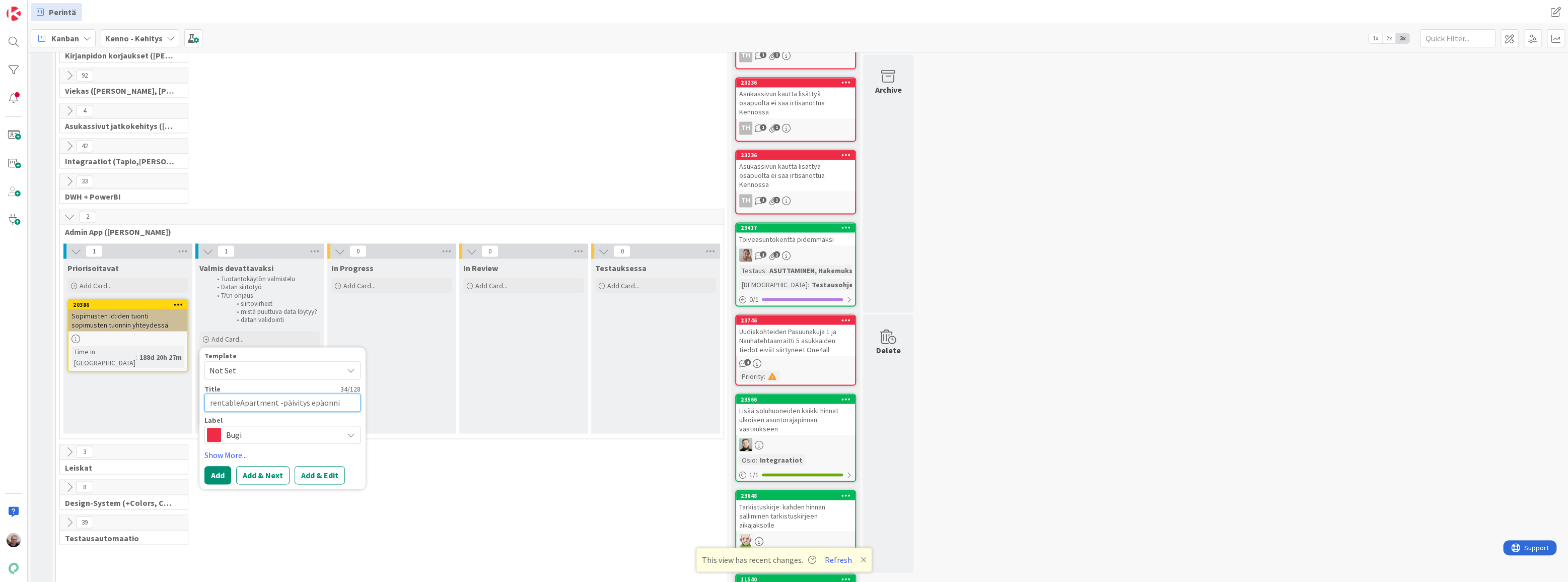
type textarea "rentableApartment -päivitys epäonnis"
type textarea "x"
type textarea "rentableApartment -päivitys epäonnist"
type textarea "x"
type textarea "rentableApartment -päivitys epäonnistu"
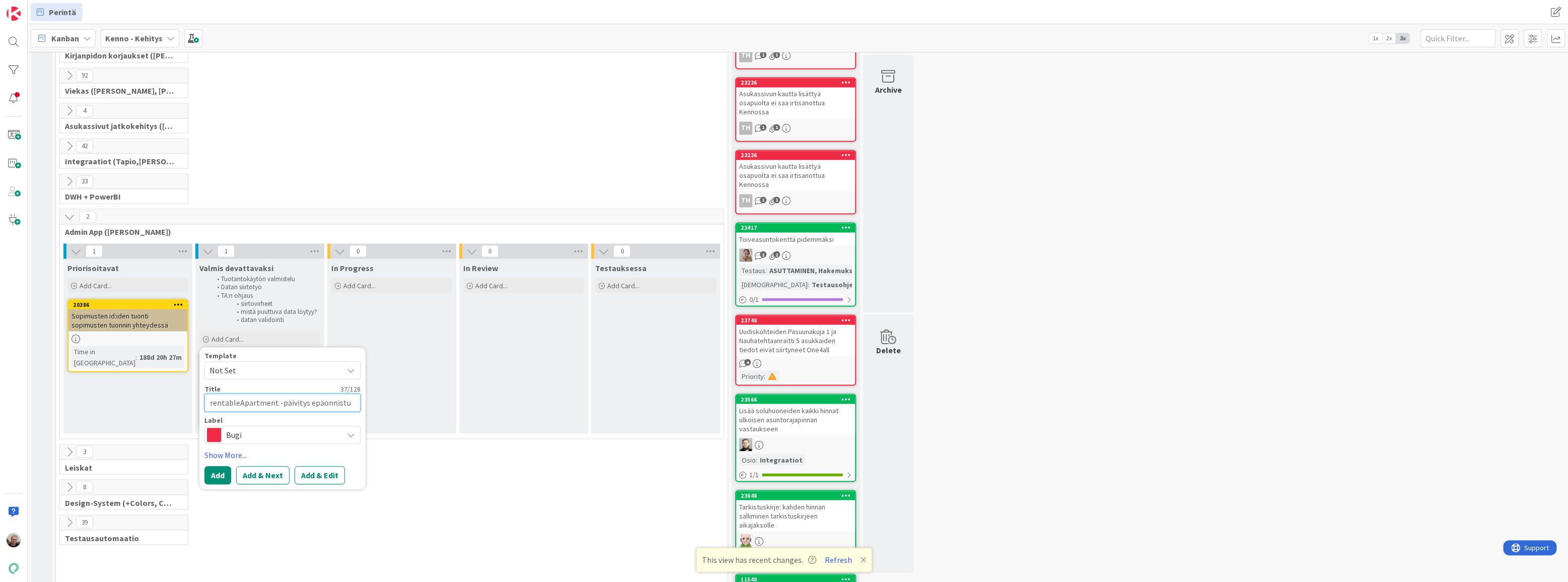
type textarea "x"
type textarea "rentableApartment -päivitys epäonnistuu"
type textarea "x"
type textarea "rentableApartment -päivitys epäonnistuu"
type textarea "x"
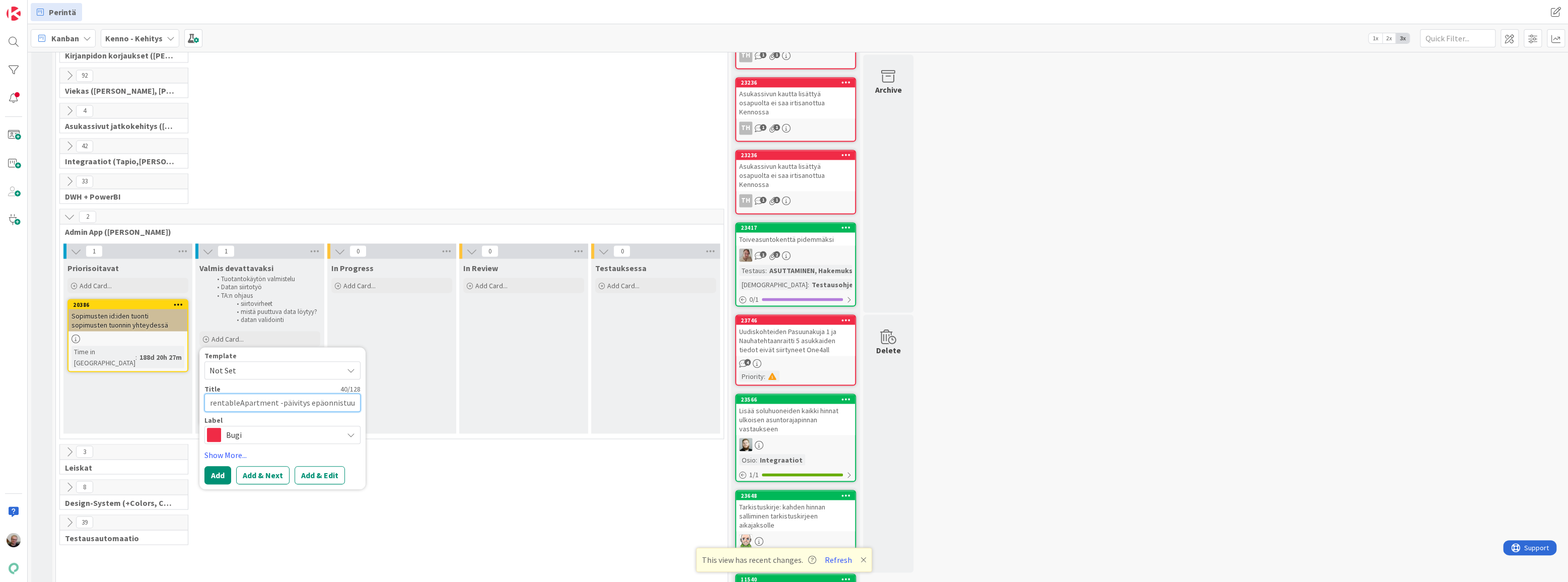
type textarea "rentableApartment -päivitys epäonnistuu p"
type textarea "x"
type textarea "rentableApartment -päivitys epäonnistuu po"
type textarea "x"
type textarea "rentableApartment -päivitys epäonnistuu pos"
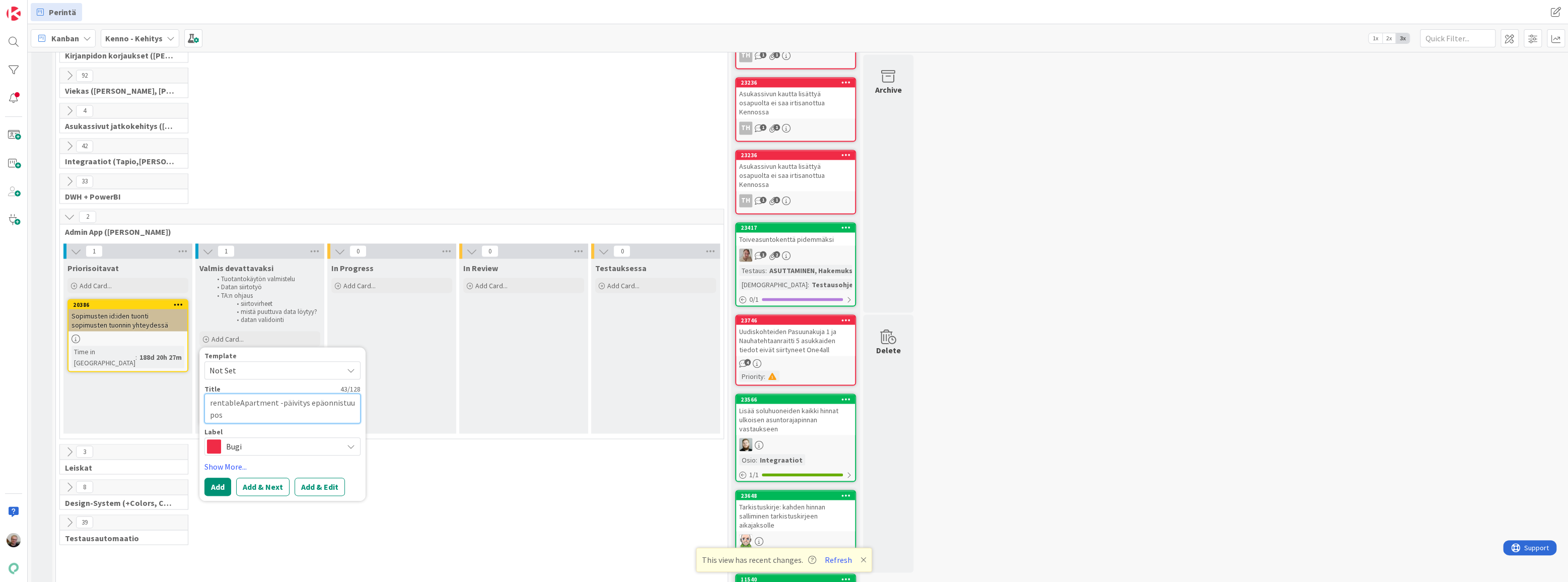
type textarea "x"
type textarea "rentableApartment -päivitys epäonnistuu post"
type textarea "x"
type textarea "rentableApartment -päivitys epäonnistuu posti"
type textarea "x"
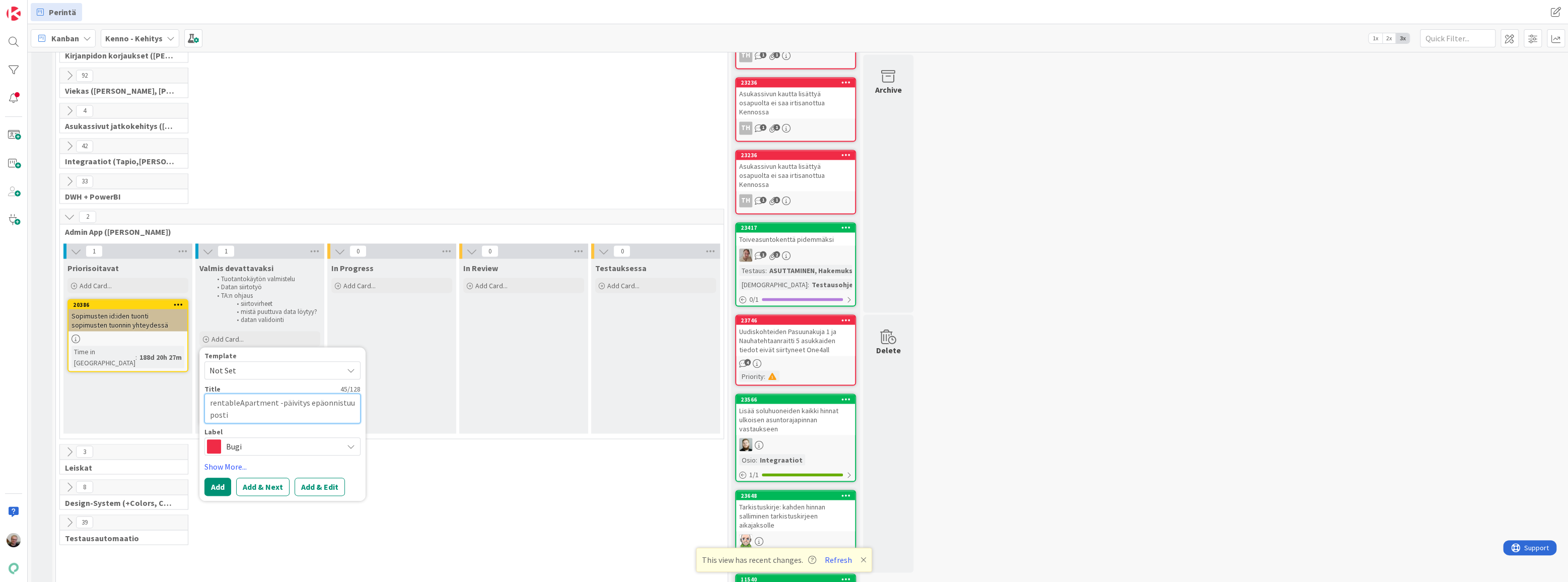
type textarea "rentableApartment -päivitys epäonnistuu postio"
type textarea "x"
type textarea "rentableApartment -päivitys epäonnistuu postios"
type textarea "x"
type textarea "rentableApartment -päivitys epäonnistuu postioso"
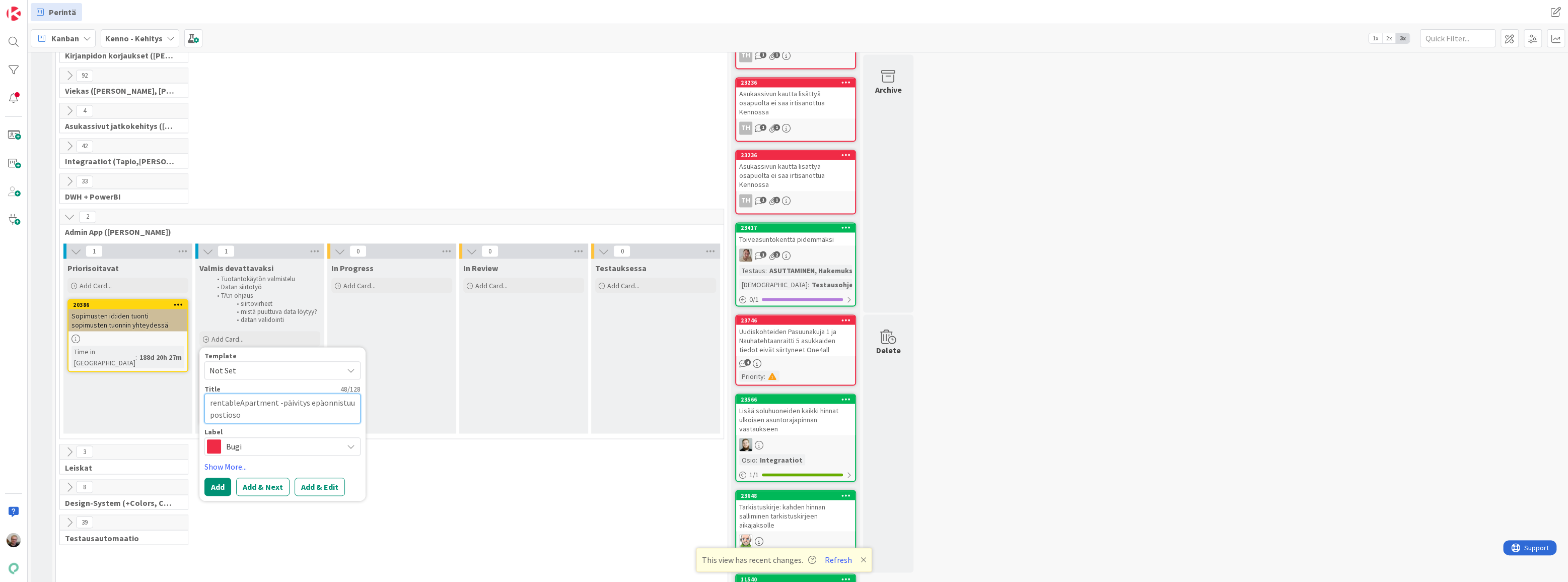
type textarea "x"
type textarea "rentableApartment -päivitys epäonnistuu postiosoit"
type textarea "x"
type textarea "rentableApartment -päivitys epäonnistuu postiosoitt"
type textarea "x"
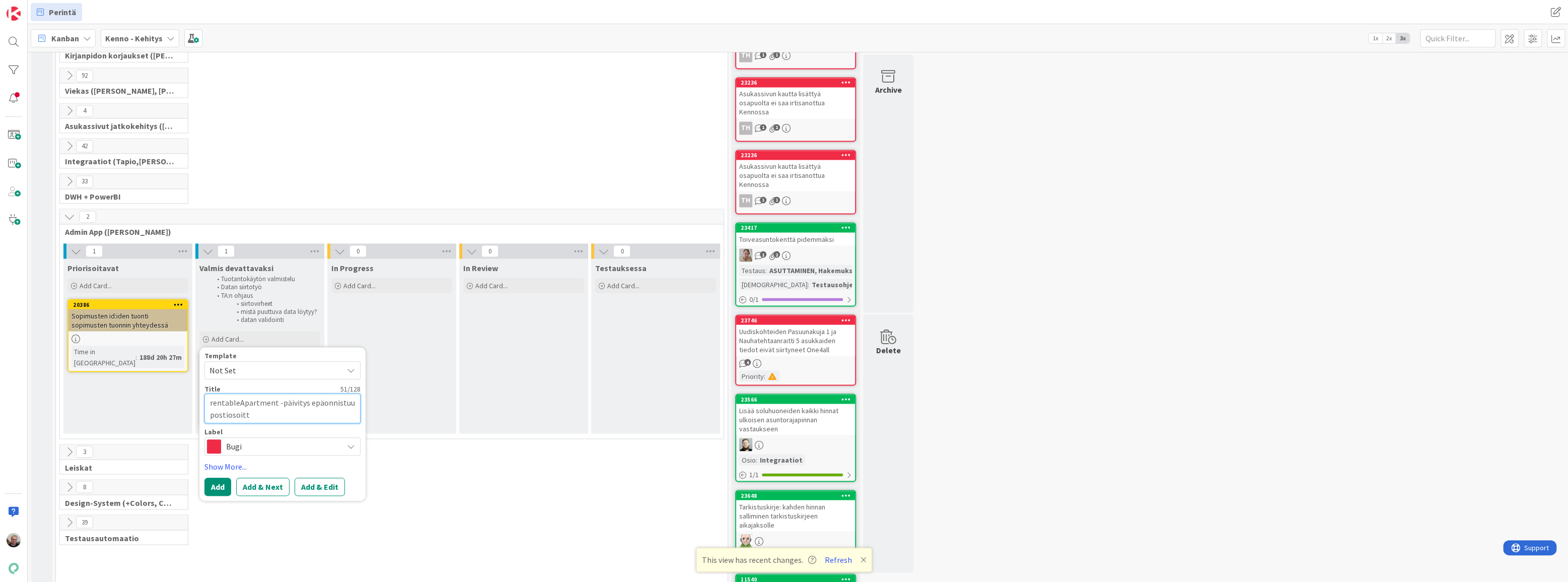
type textarea "rentableApartment -päivitys epäonnistuu postiosoitte"
type textarea "x"
type textarea "rentableApartment -päivitys epäonnistuu postiosoittee"
type textarea "x"
type textarea "rentableApartment -päivitys epäonnistuu postiosoitteen"
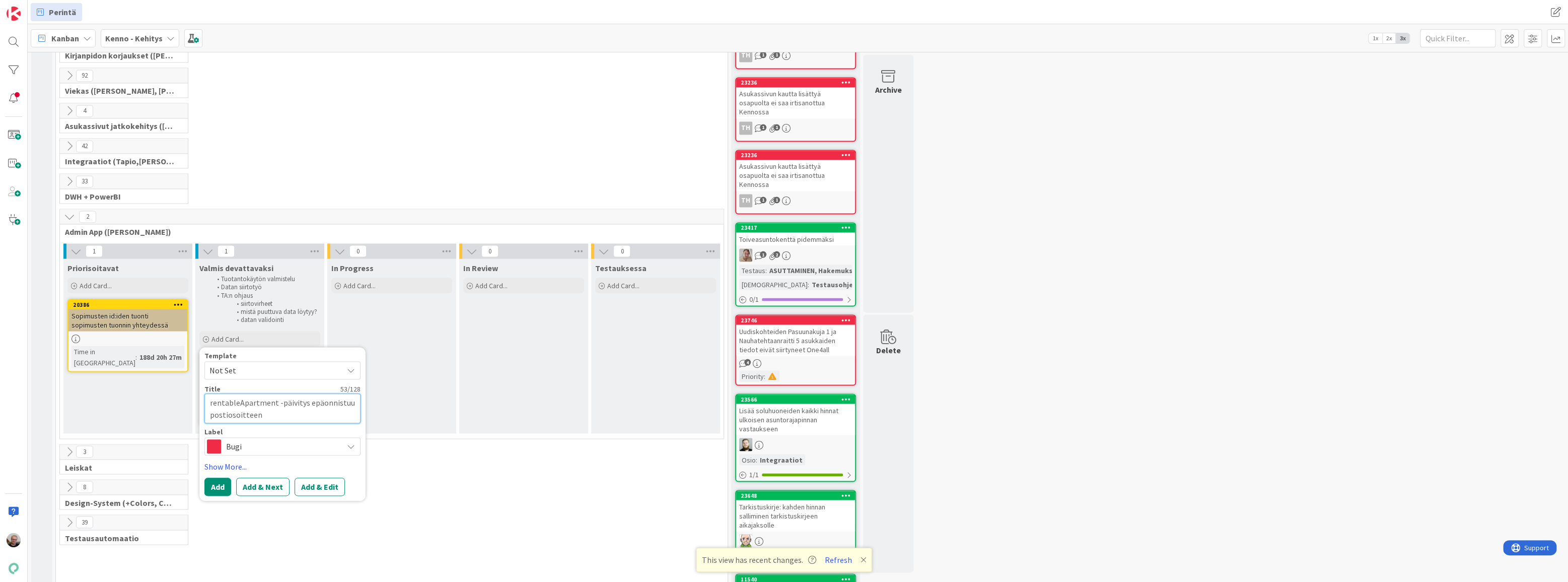
type textarea "x"
type textarea "rentableApartment -päivitys epäonnistuu postiosoitteen"
type textarea "x"
type textarea "rentableApartment -päivitys epäonnistuu postiosoitteen p"
type textarea "x"
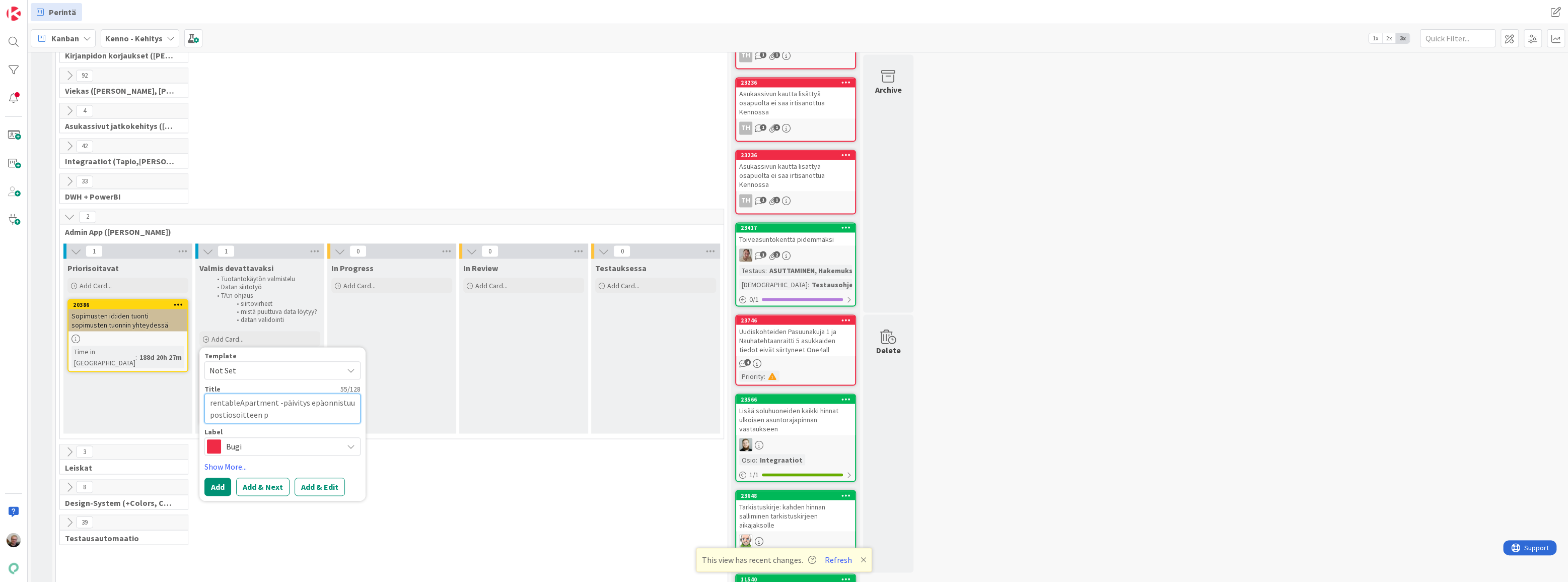
type textarea "rentableApartment -päivitys epäonnistuu postiosoitteen pä"
type textarea "x"
type textarea "rentableApartment -päivitys epäonnistuu postiosoitteen päi"
type textarea "x"
type textarea "rentableApartment -päivitys epäonnistuu postiosoitteen päiv"
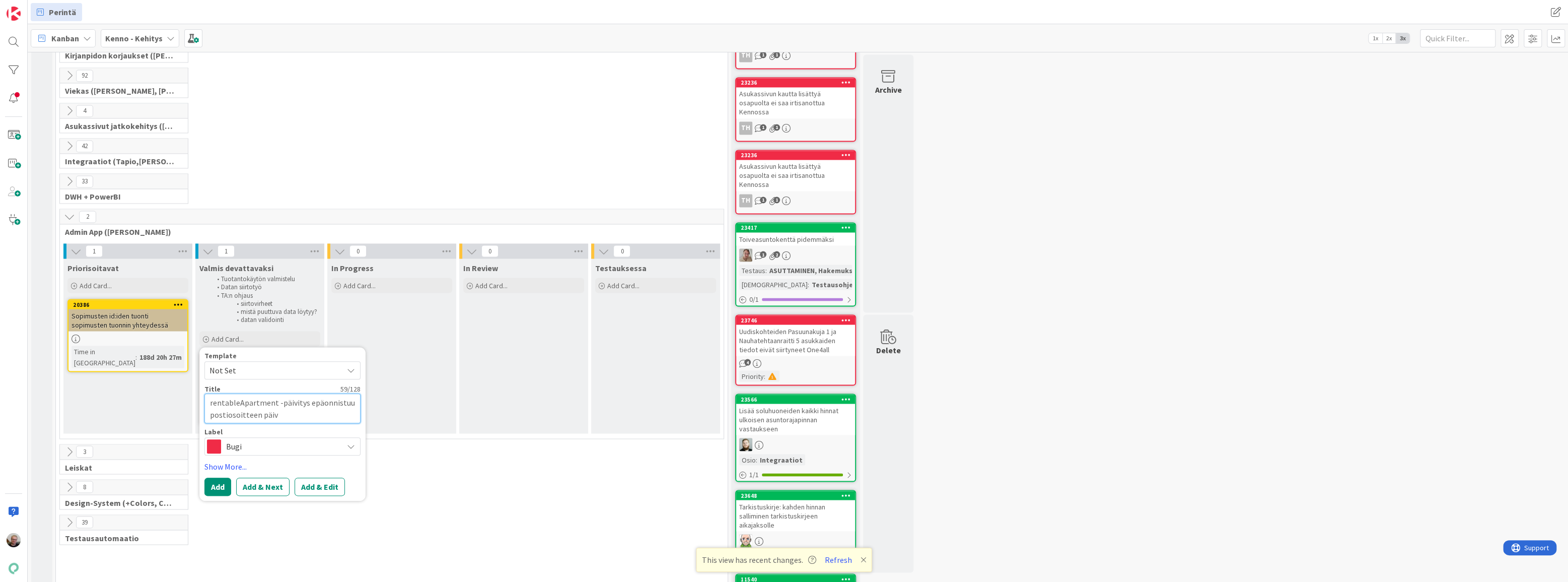
type textarea "x"
type textarea "rentableApartment -päivitys epäonnistuu postiosoitteen päivi"
type textarea "x"
type textarea "rentableApartment -päivitys epäonnistuu postiosoitteen päivit"
type textarea "x"
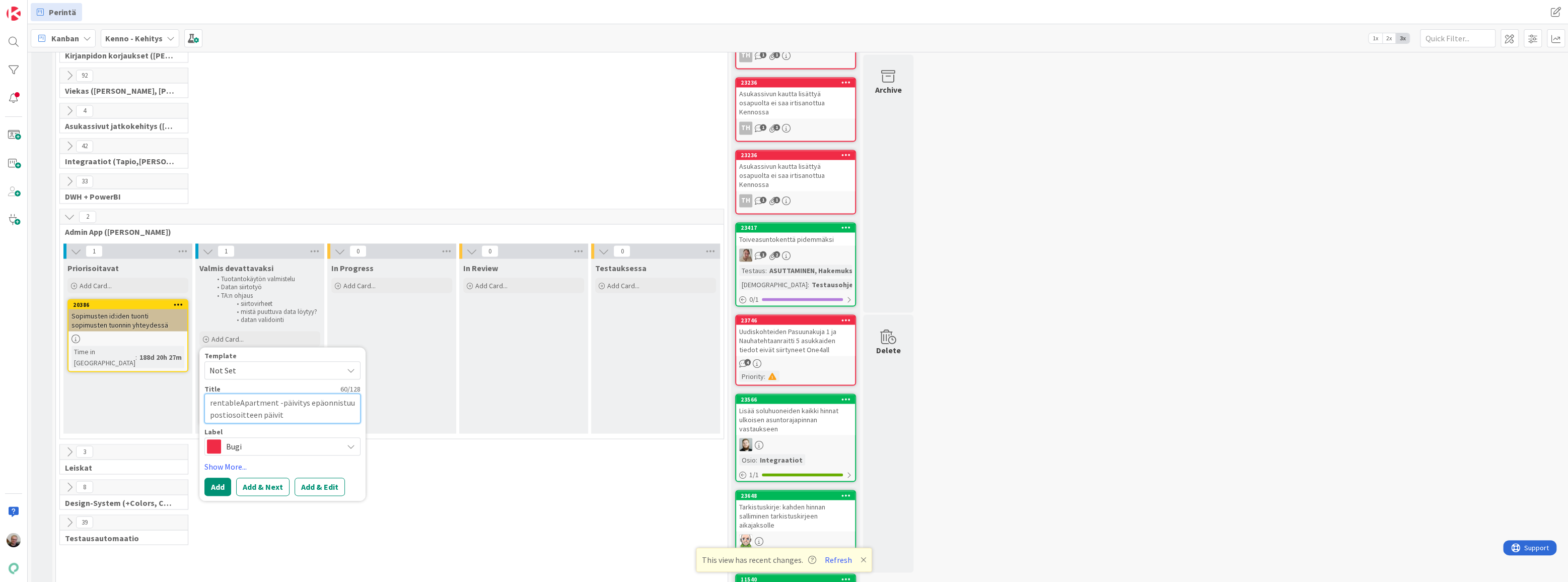
type textarea "rentableApartment -päivitys epäonnistuu postiosoitteen päivity"
type textarea "x"
type textarea "rentableApartment -päivitys epäonnistuu postiosoitteen päivityk"
type textarea "x"
type textarea "rentableApartment -päivitys epäonnistuu postiosoitteen päivityks"
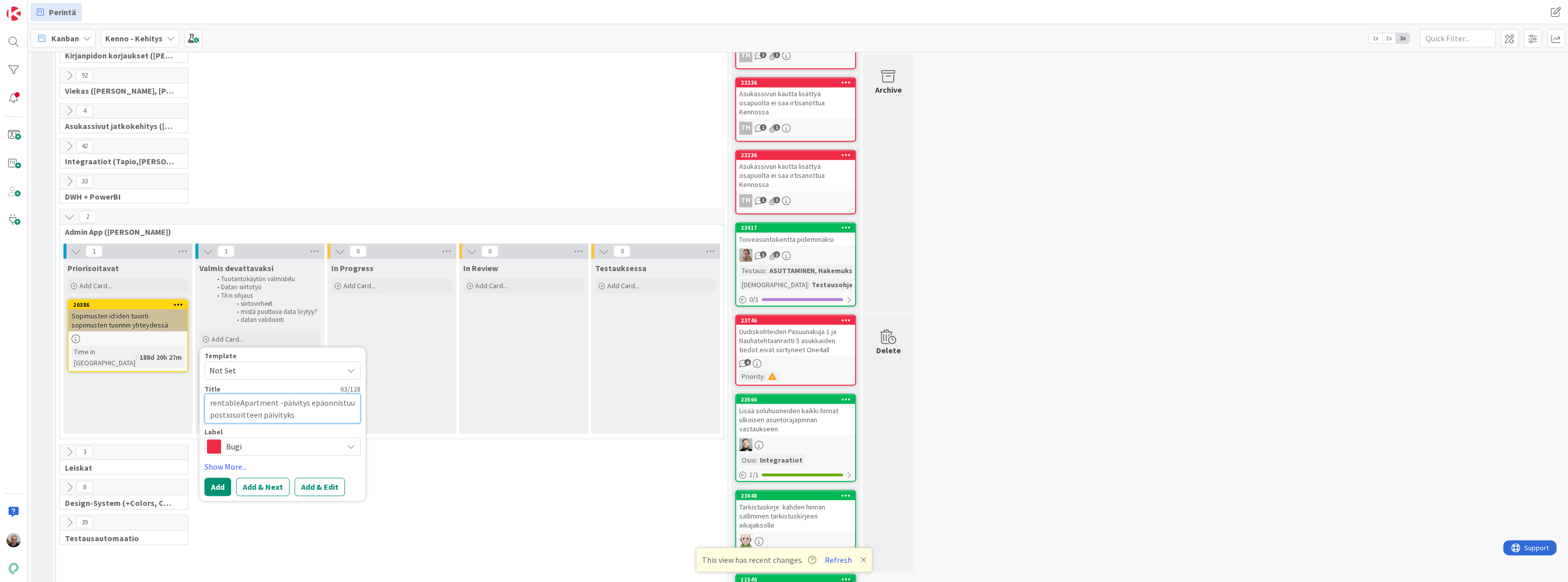
type textarea "x"
type textarea "rentableApartment -päivitys epäonnistuu postiosoitteen päivitykse"
type textarea "x"
type textarea "rentableApartment -päivitys epäonnistuu postiosoitteen päivityksee"
type textarea "x"
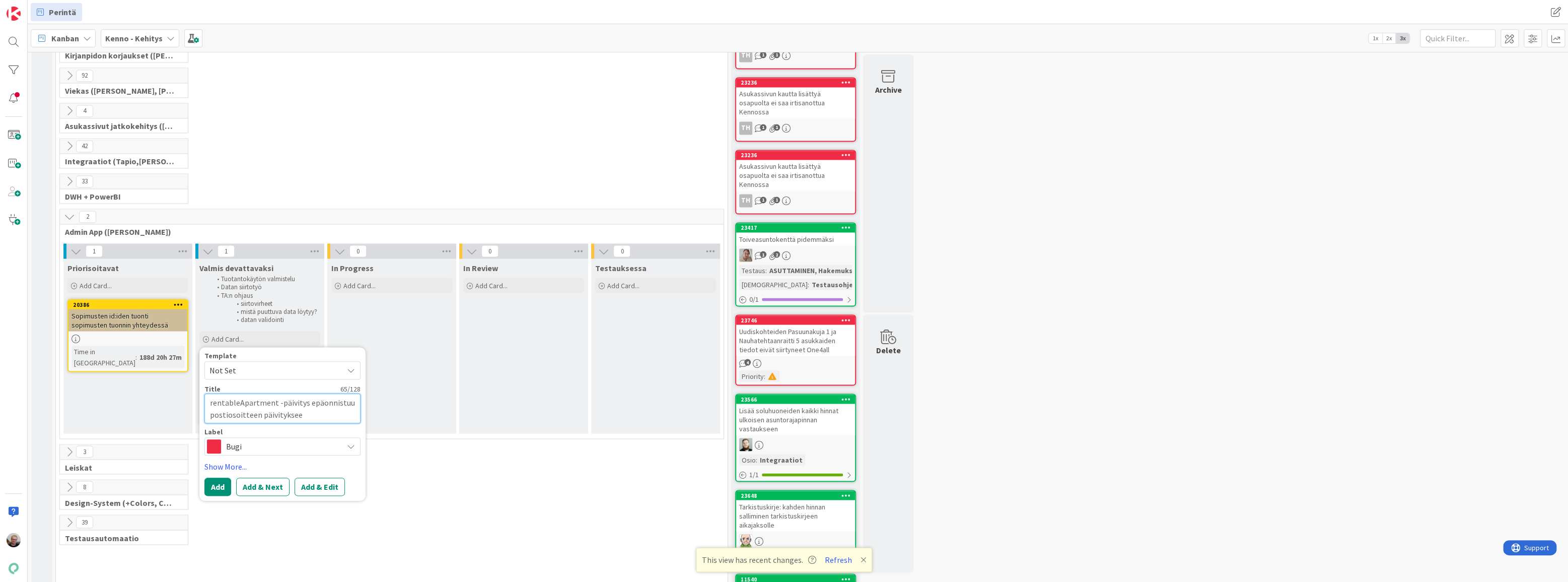
type textarea "rentableApartment -päivitys epäonnistuu postiosoitteen päivitykseen"
type textarea "x"
type textarea "rentableApartment -päivitys epäonnistuu postiosoitteen päivitykseen."
type textarea "x"
type textarea "rentableApartment -päivitys epäonnistuu postiosoitteen päivitykseen"
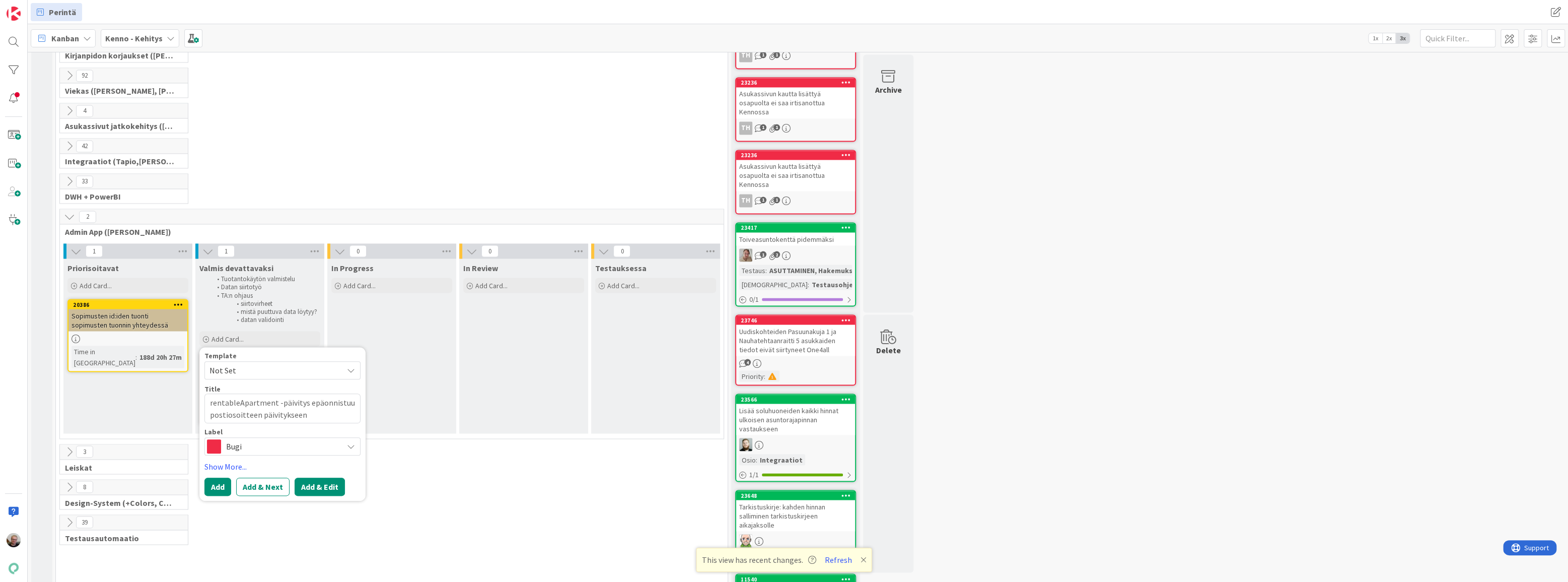
click at [334, 478] on button "Add & Edit" at bounding box center [320, 487] width 50 height 18
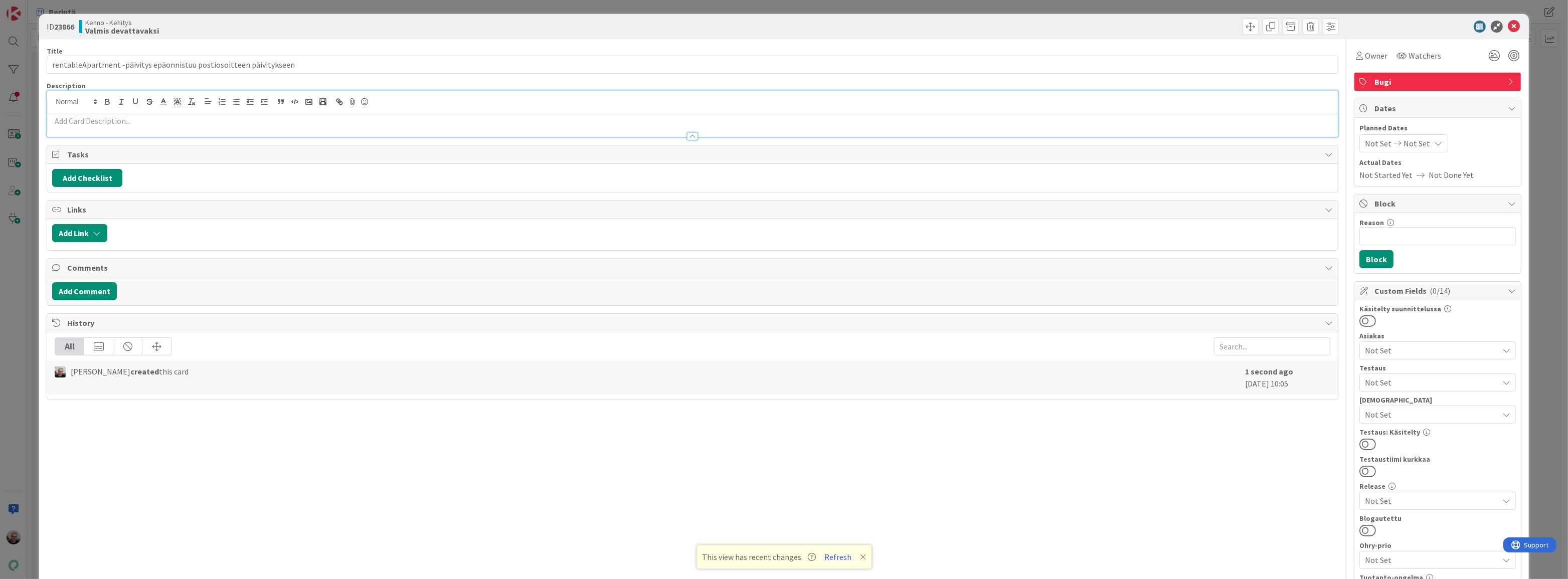
click at [377, 101] on div at bounding box center [693, 114] width 1291 height 46
click at [389, 125] on p at bounding box center [692, 121] width 1281 height 12
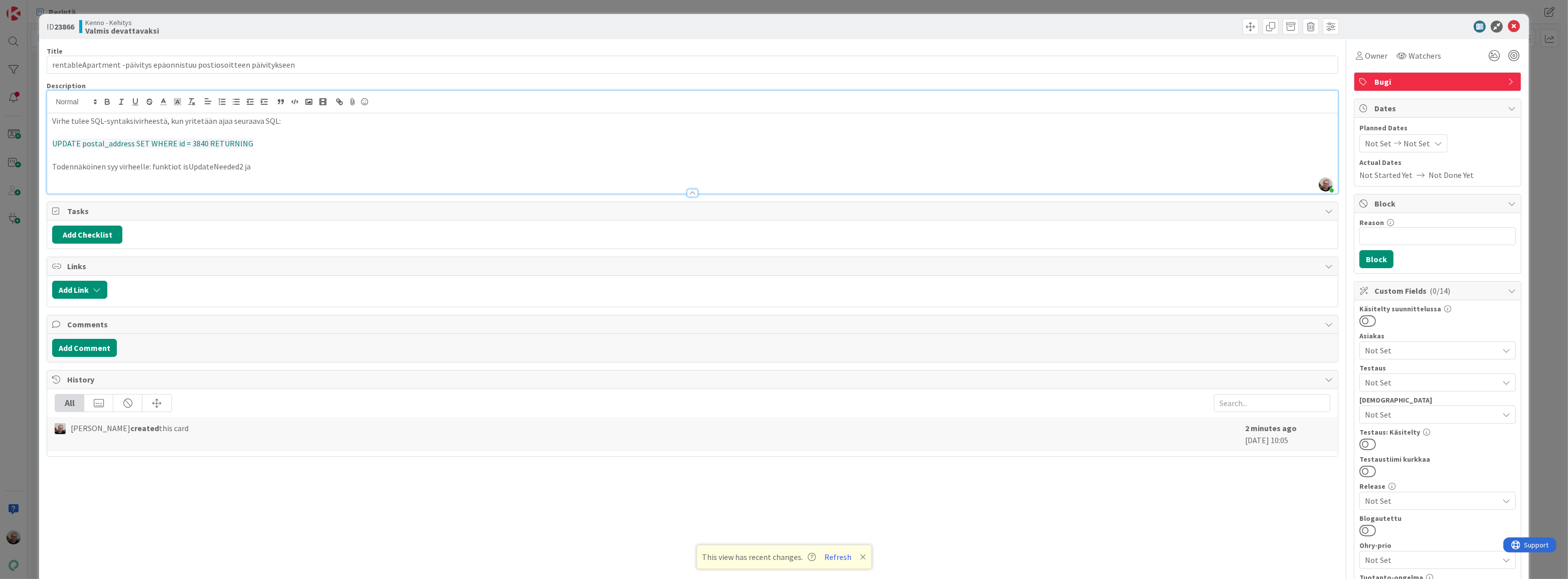
click at [287, 165] on p "Todennäköinen syy virheelle: funktiot isUpdateNeeded2 ja" at bounding box center [692, 166] width 1281 height 12
click at [413, 169] on p "Todennäköinen syy virheelle: funktiot isUpdateNeeded2 ja getNewValues eivät ole…" at bounding box center [692, 166] width 1281 height 12
click at [519, 170] on p "Todennäköinen syy virheelle: funktiot isUpdateNeeded2 ja getNewValues eivät ole…" at bounding box center [692, 166] width 1281 height 12
click at [903, 167] on p "Todennäköinen syy virheelle: funktiot isUpdateNeeded2 ja getNewValues eivät ole…" at bounding box center [692, 166] width 1281 height 12
click at [971, 170] on p "Todennäköinen syy virheelle: funktiot isUpdateNeeded2 ja getNewValues eivät ole…" at bounding box center [692, 166] width 1281 height 12
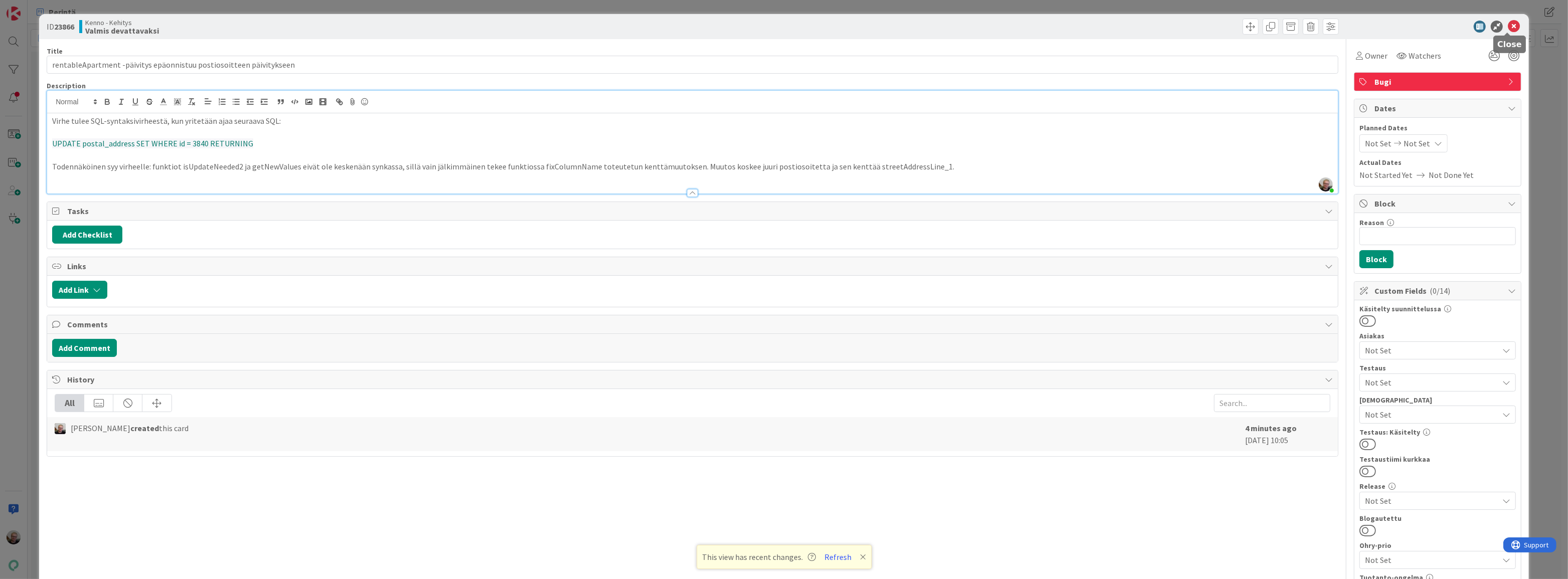
click at [1508, 24] on icon at bounding box center [1514, 26] width 12 height 12
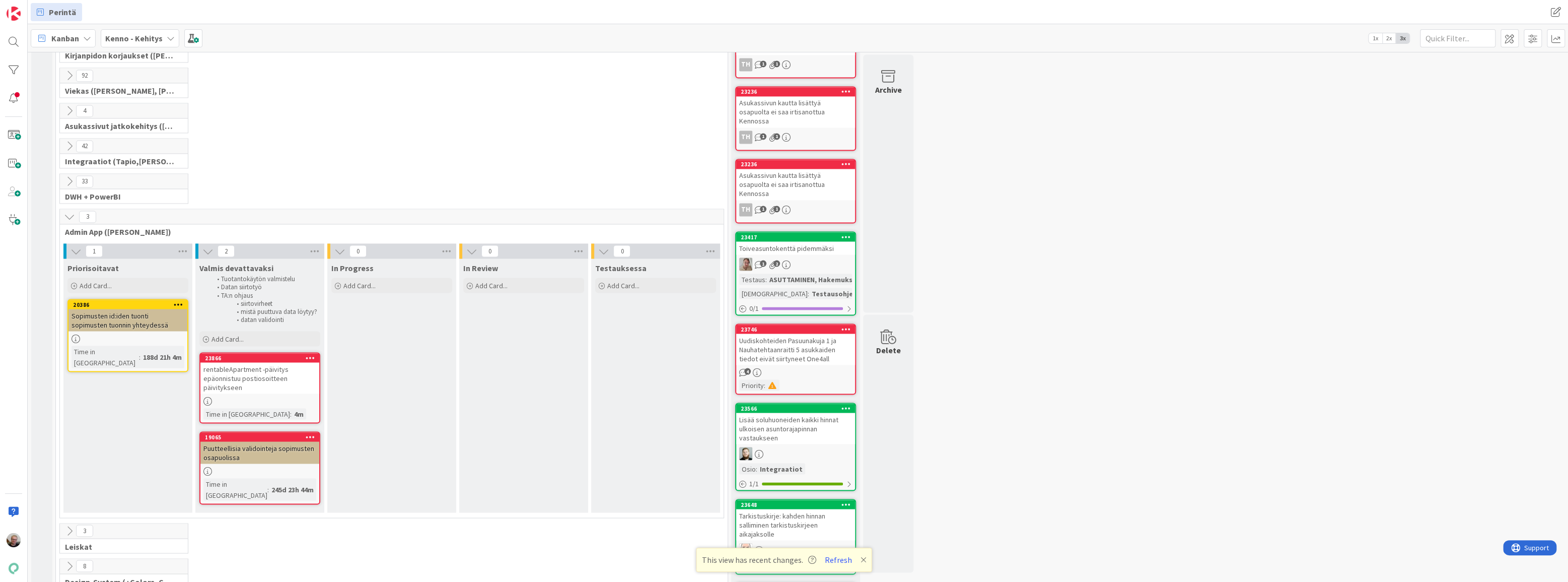
click at [238, 368] on div "rentableApartment -päivitys epäonnistuu postiosoitteen päivitykseen" at bounding box center [260, 377] width 119 height 32
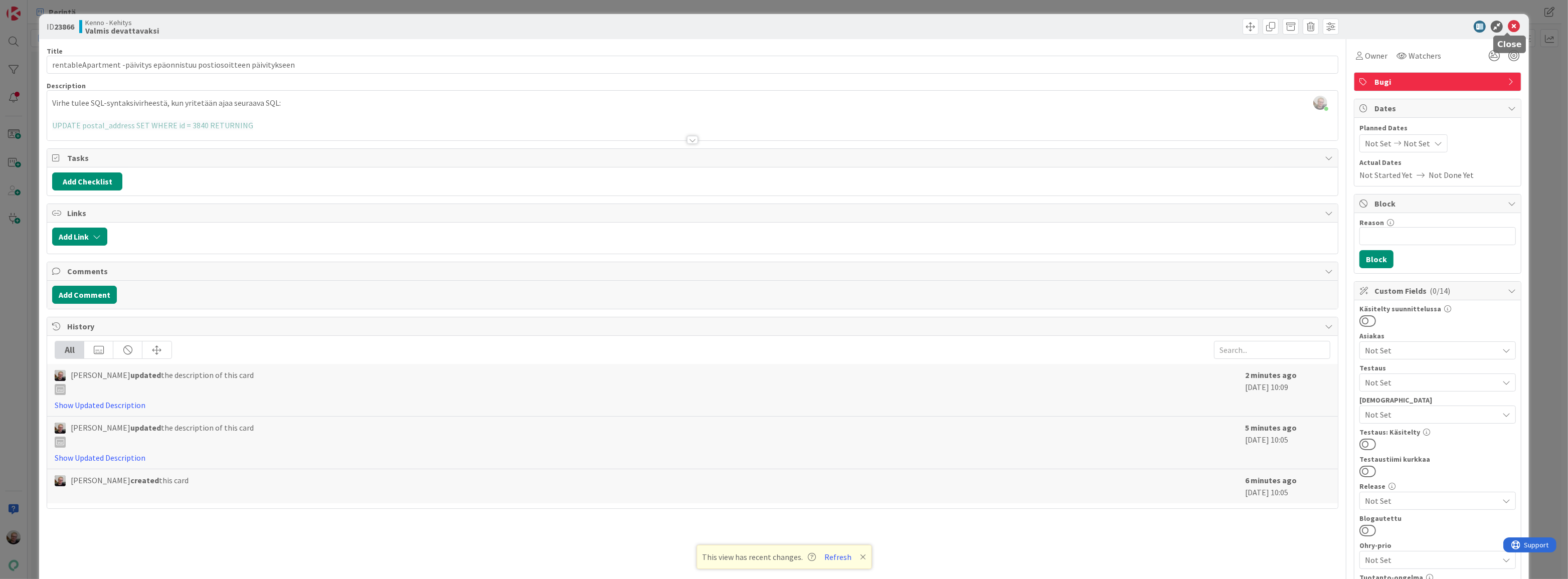
click at [1508, 24] on icon at bounding box center [1514, 26] width 12 height 12
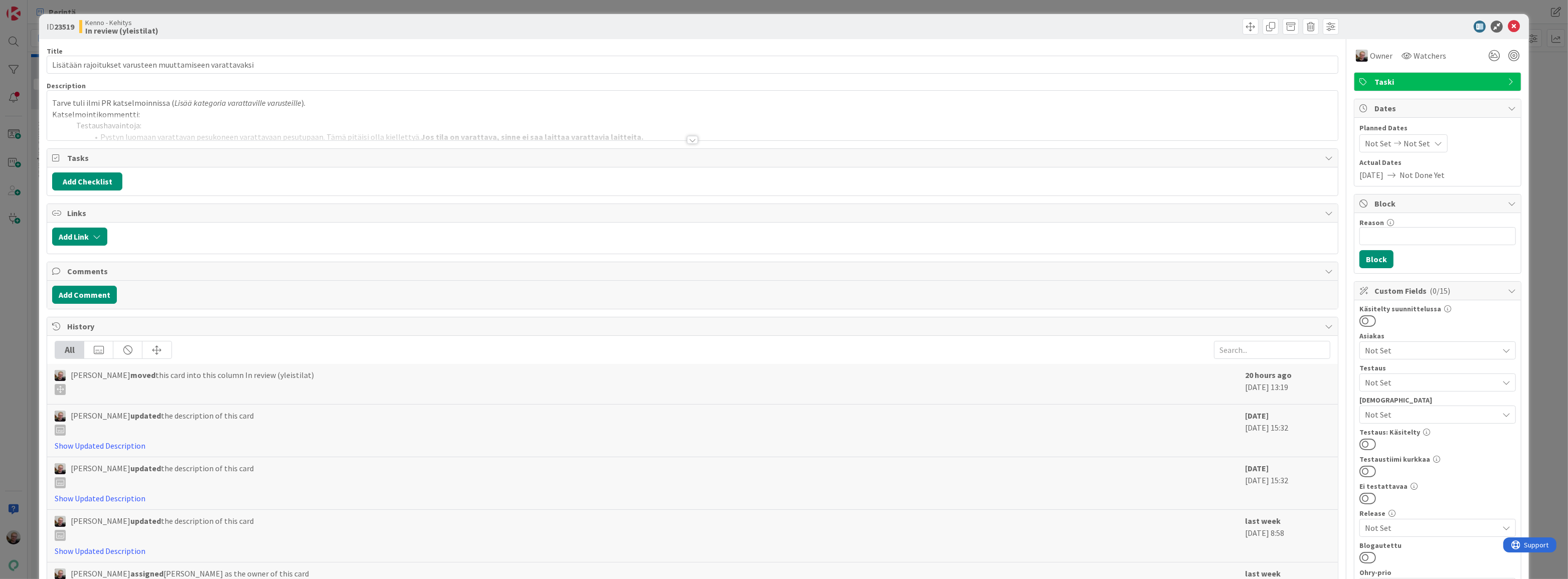
click at [351, 120] on div at bounding box center [693, 127] width 1291 height 26
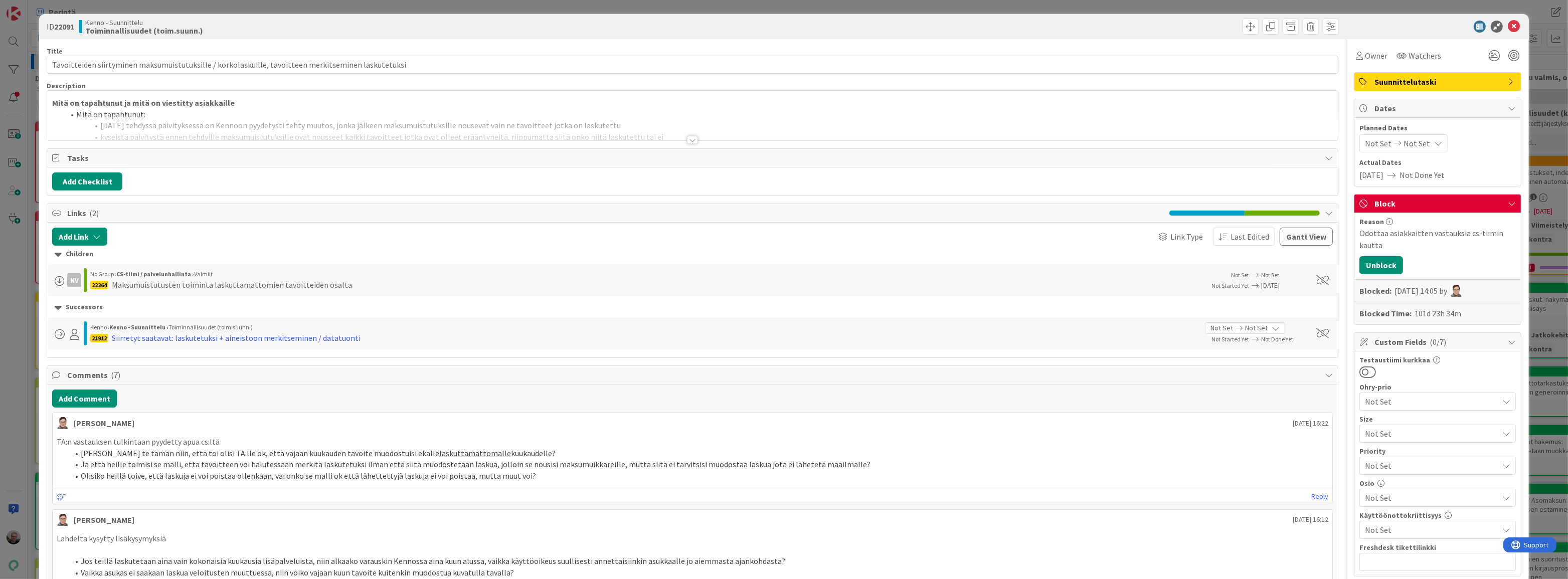
click at [545, 114] on li "Mitä on tapahtunut:" at bounding box center [699, 115] width 1269 height 12
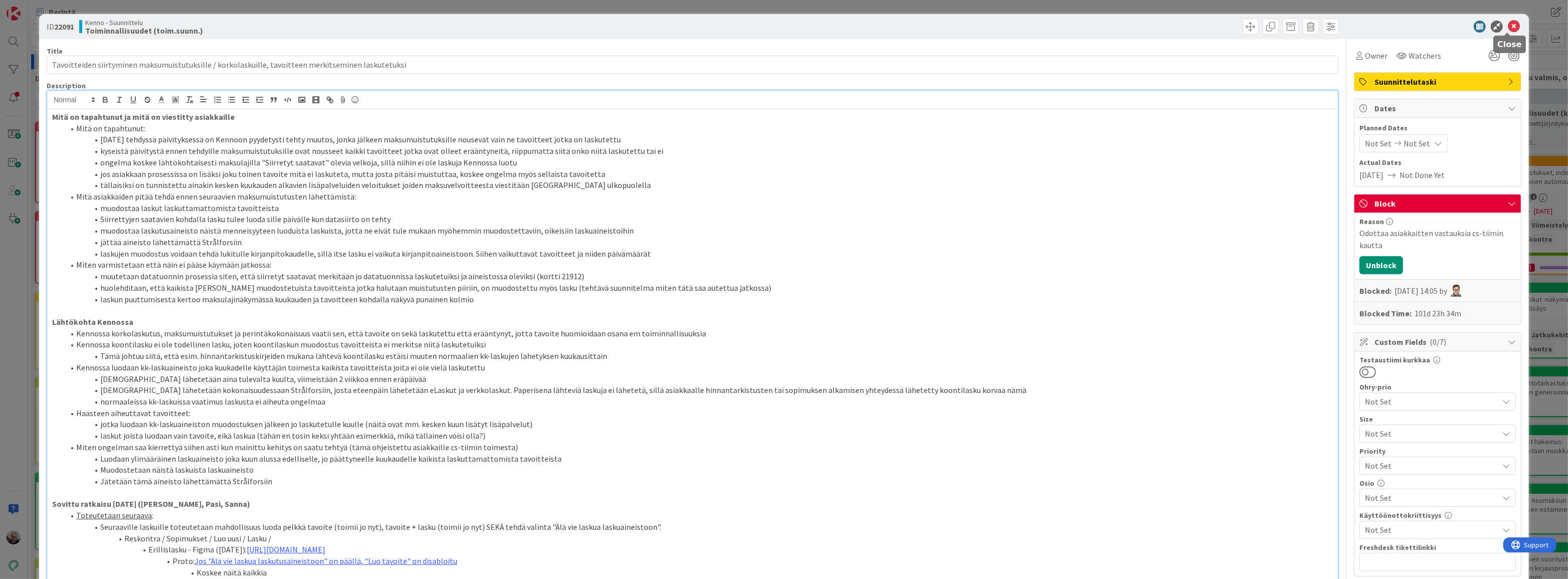
click at [1508, 27] on icon at bounding box center [1514, 26] width 12 height 12
